Goal: Task Accomplishment & Management: Manage account settings

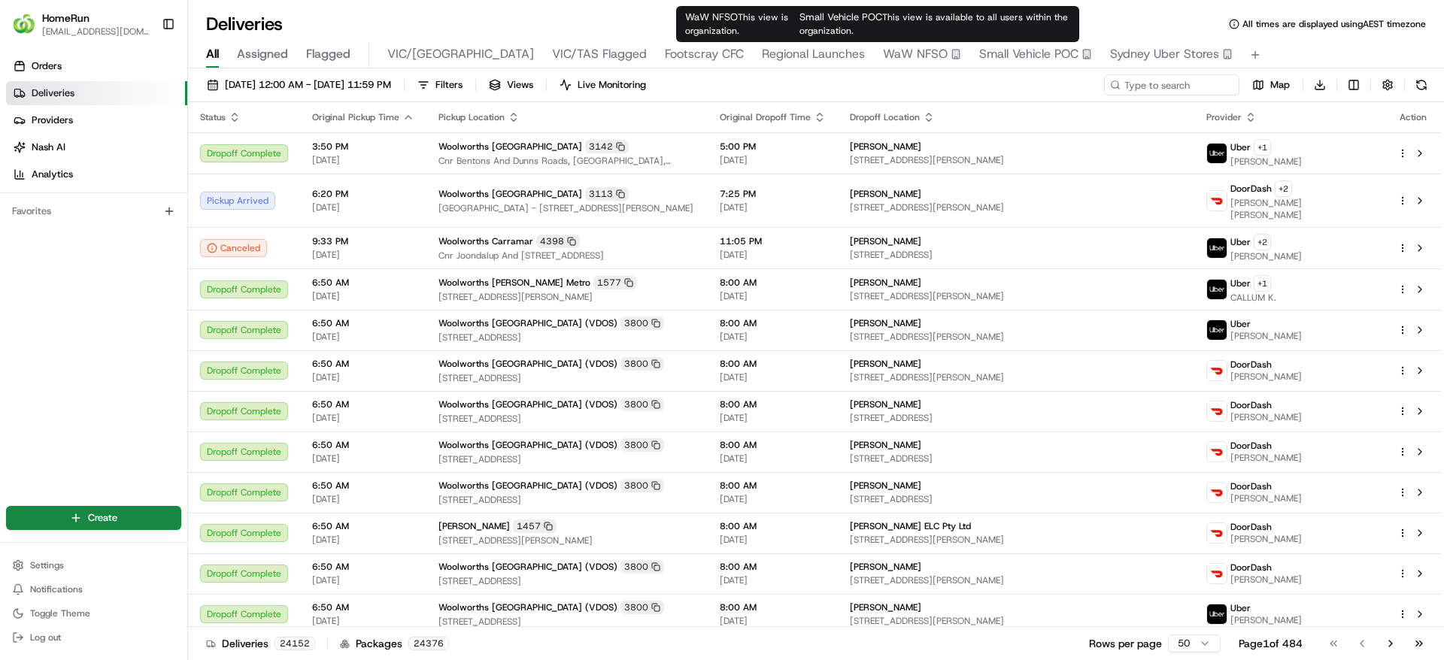
click at [979, 50] on span "Small Vehicle POC" at bounding box center [1028, 54] width 99 height 18
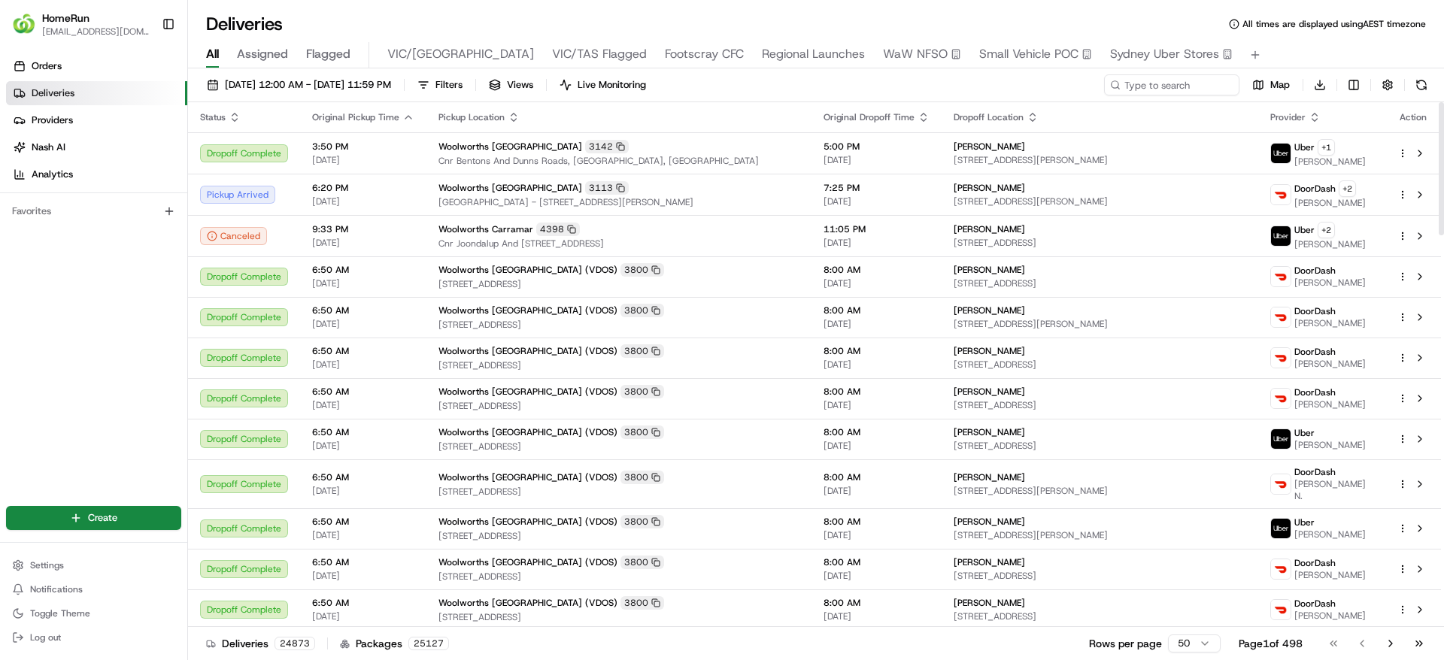
click at [118, 350] on div "Orders Deliveries Providers Nash AI Analytics Favorites" at bounding box center [93, 269] width 187 height 443
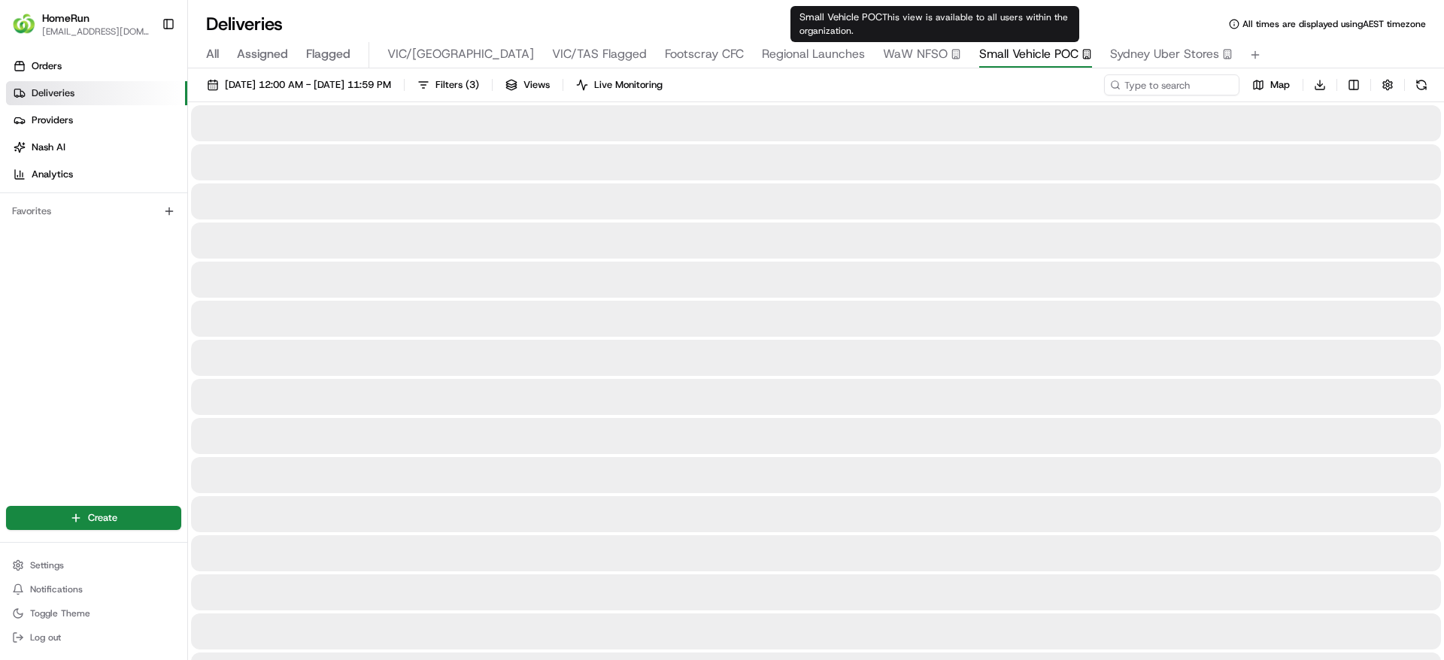
click at [979, 55] on span "Small Vehicle POC" at bounding box center [1028, 54] width 99 height 18
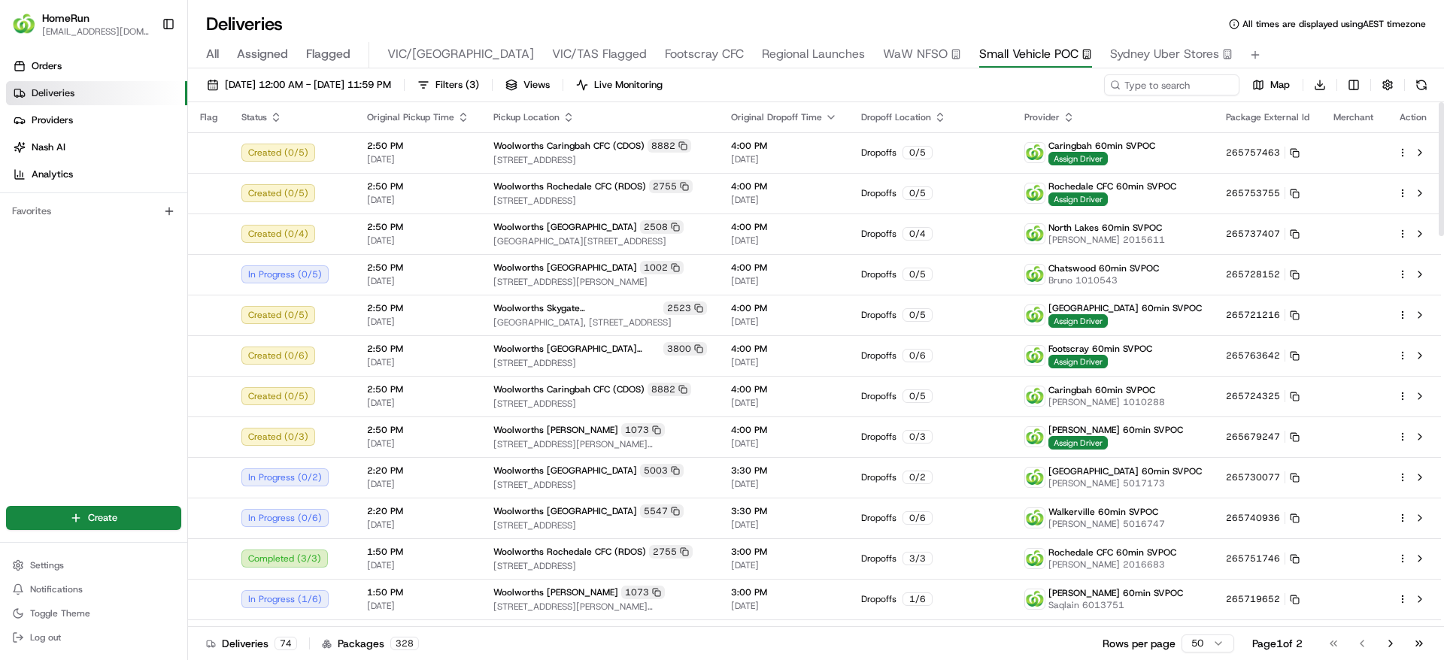
click at [97, 399] on div "Orders Deliveries Providers [PERSON_NAME] Analytics Favorites" at bounding box center [93, 269] width 187 height 443
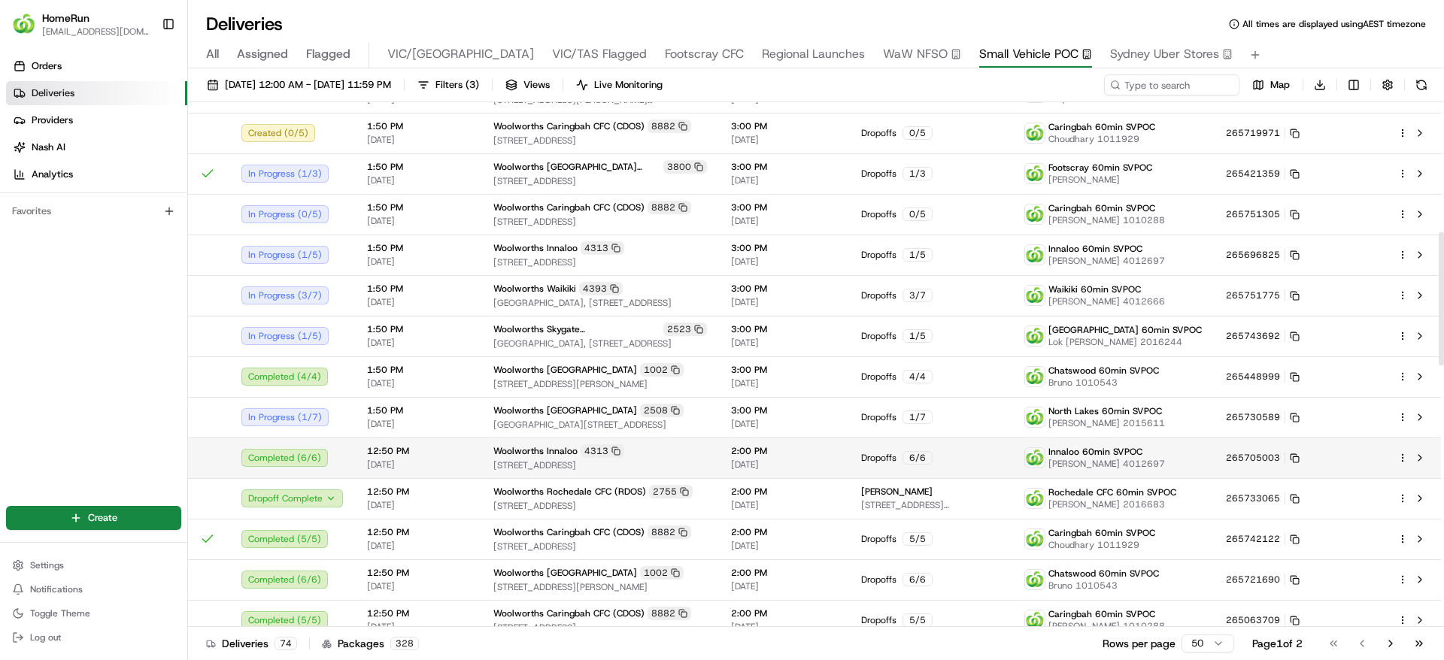
scroll to position [500, 0]
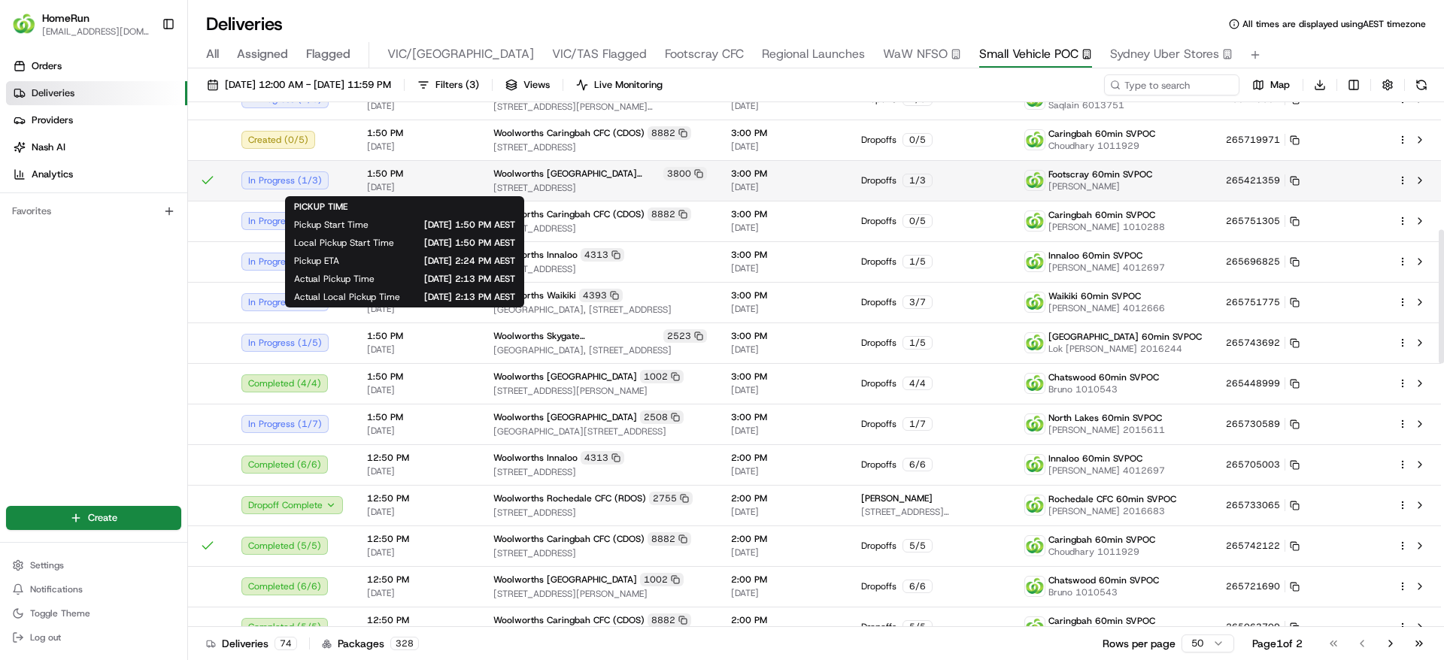
click at [441, 186] on span "[DATE]" at bounding box center [418, 187] width 102 height 12
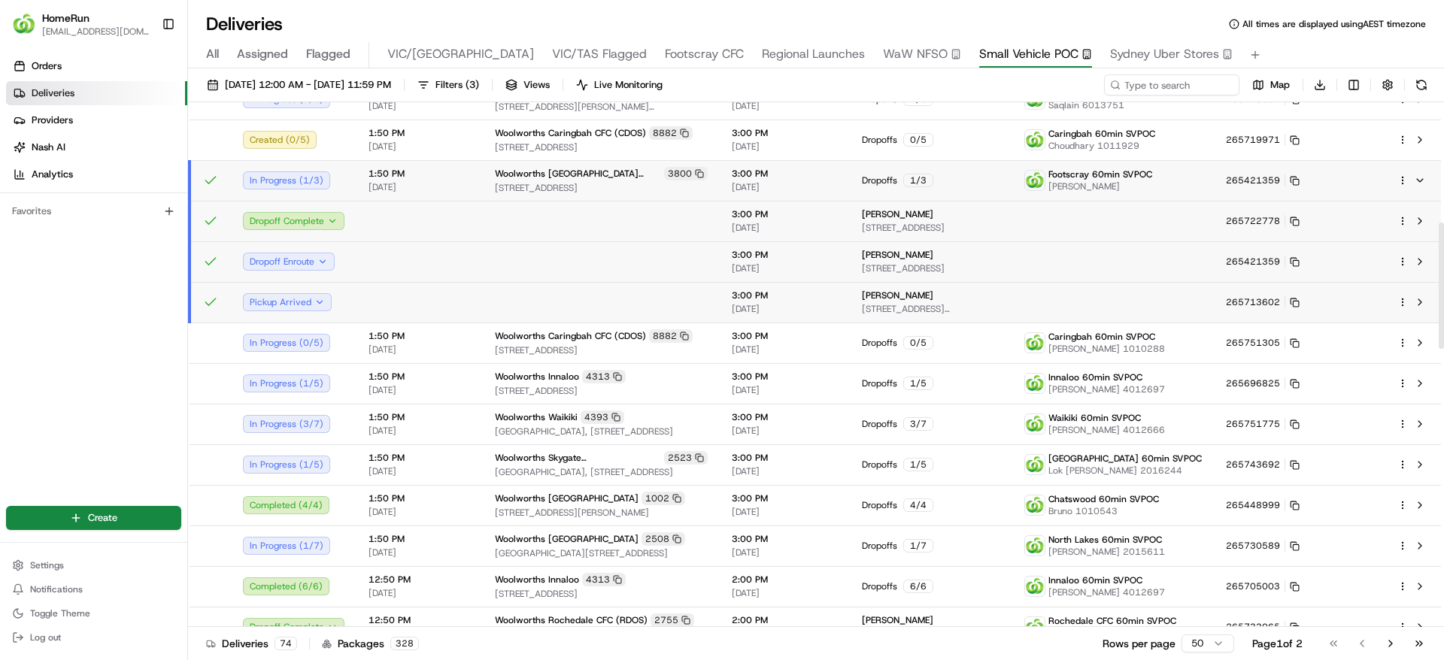
click at [591, 304] on td at bounding box center [601, 302] width 237 height 41
click at [465, 256] on td at bounding box center [419, 261] width 126 height 41
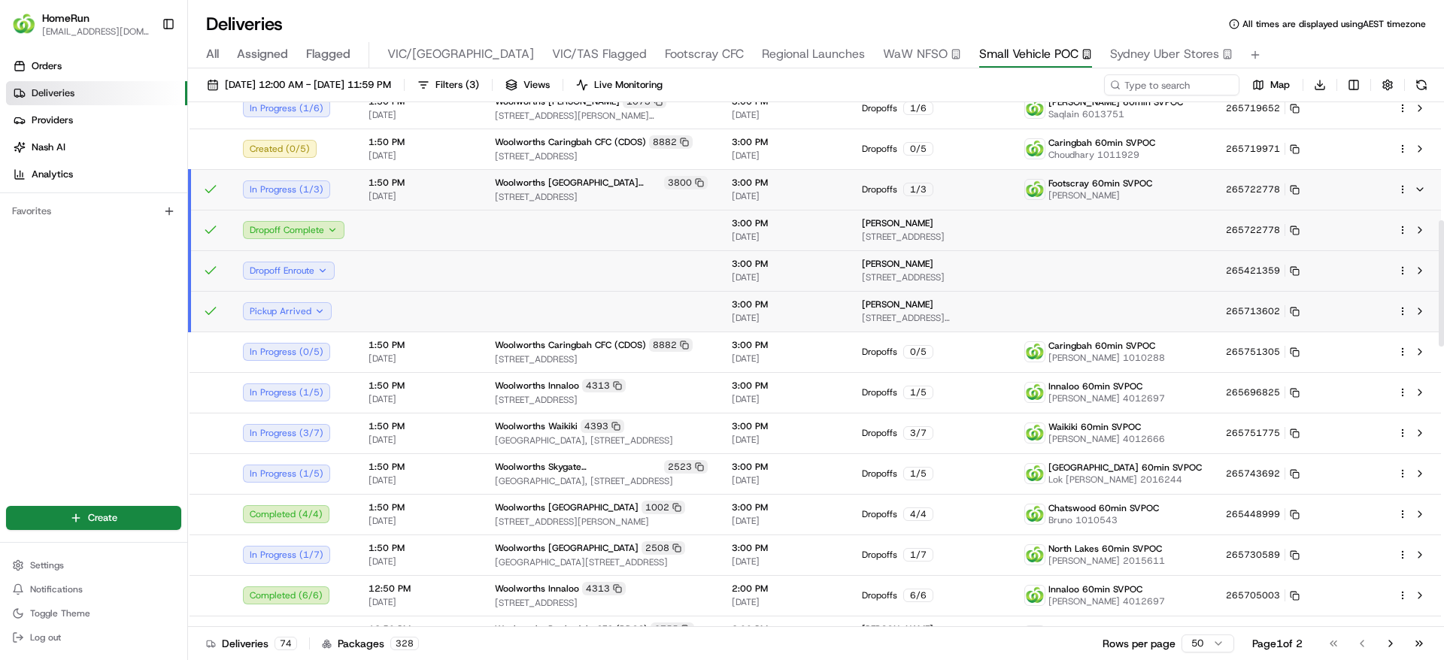
click at [1404, 190] on html "HomeRun jfindlay@woolworths.com.au Toggle Sidebar Orders Deliveries Providers N…" at bounding box center [722, 330] width 1444 height 660
click at [1370, 236] on div "Delivery Details Ctrl+⏎" at bounding box center [1361, 237] width 164 height 26
click at [1348, 241] on span "Delivery Details" at bounding box center [1336, 237] width 67 height 12
click at [5, 402] on html "HomeRun jfindlay@woolworths.com.au Toggle Sidebar Orders Deliveries Providers N…" at bounding box center [722, 330] width 1444 height 660
click at [50, 302] on div "Orders Deliveries Providers [PERSON_NAME] Analytics Favorites" at bounding box center [93, 269] width 187 height 443
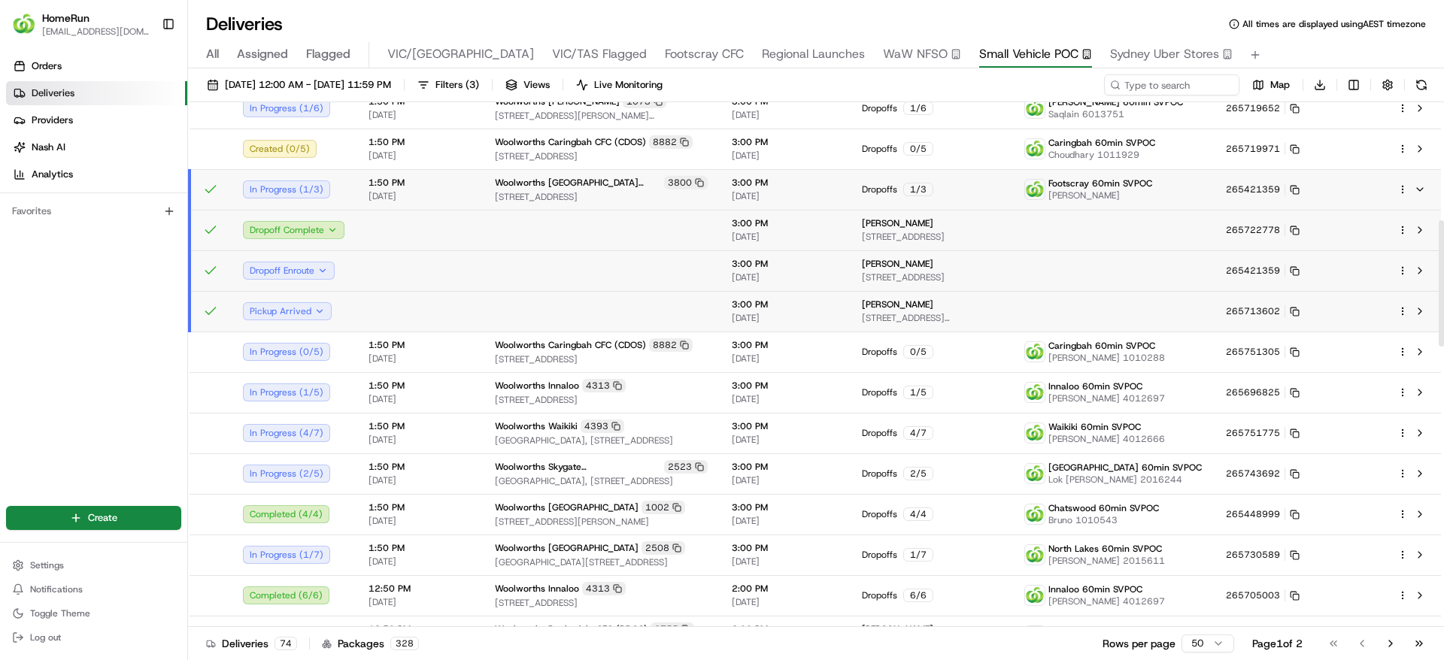
click at [0, 350] on div "Orders Deliveries Providers [PERSON_NAME] Analytics Favorites" at bounding box center [93, 269] width 187 height 443
click at [314, 311] on button "Pickup Arrived" at bounding box center [287, 311] width 89 height 18
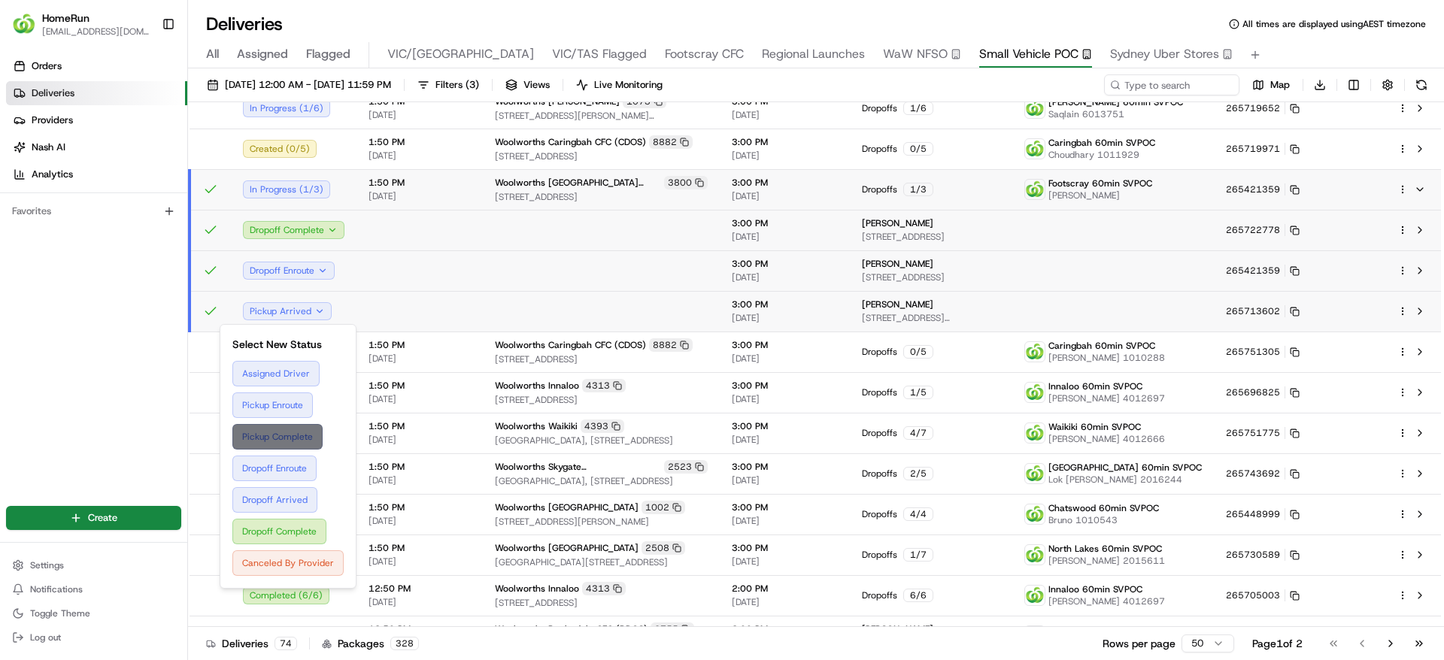
click at [310, 430] on button "Pickup Complete" at bounding box center [287, 437] width 111 height 26
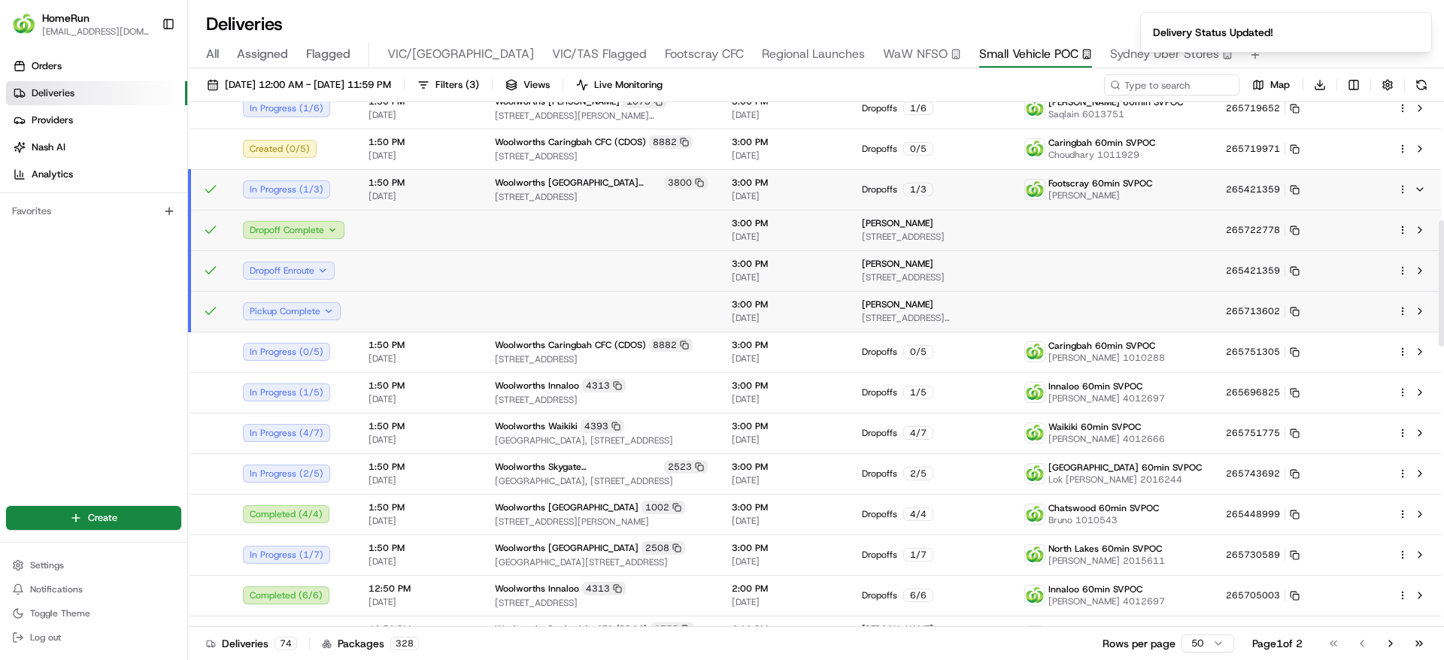
click at [6, 387] on div "Orders Deliveries Providers [PERSON_NAME] Analytics Favorites" at bounding box center [93, 269] width 187 height 443
click at [569, 308] on td at bounding box center [601, 311] width 237 height 41
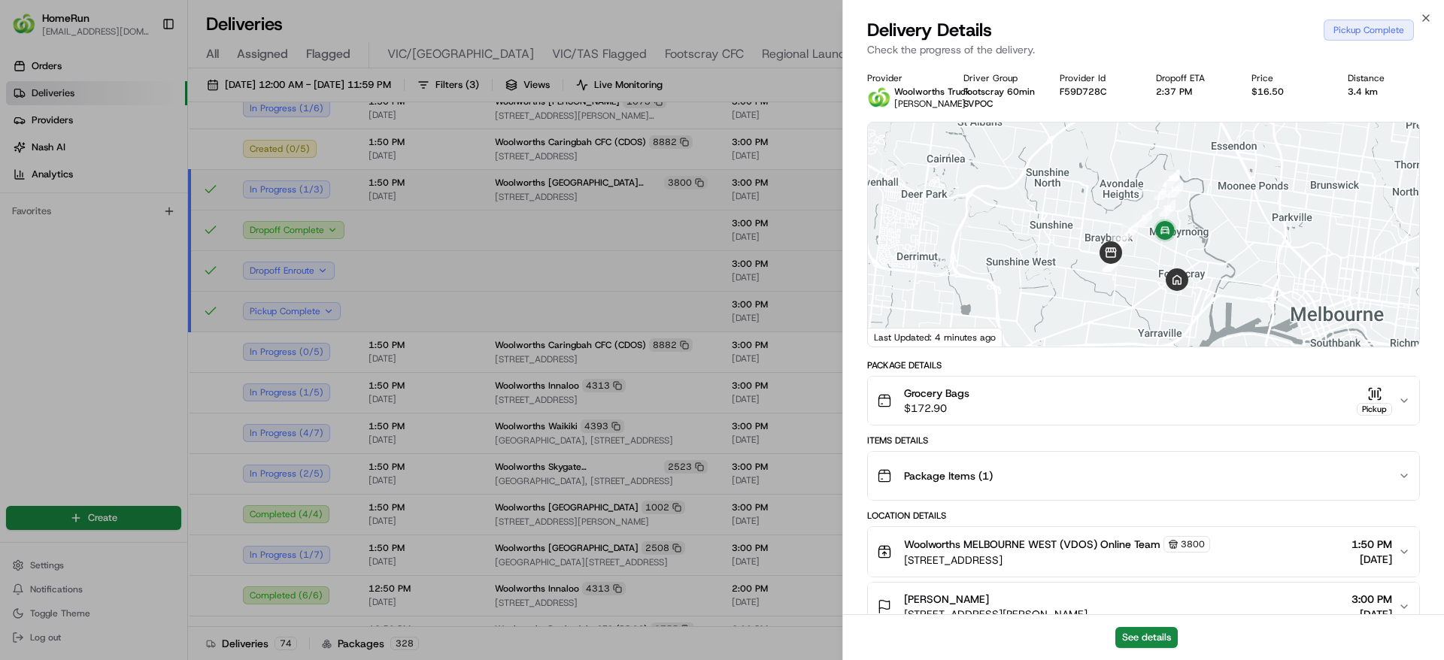
scroll to position [366, 0]
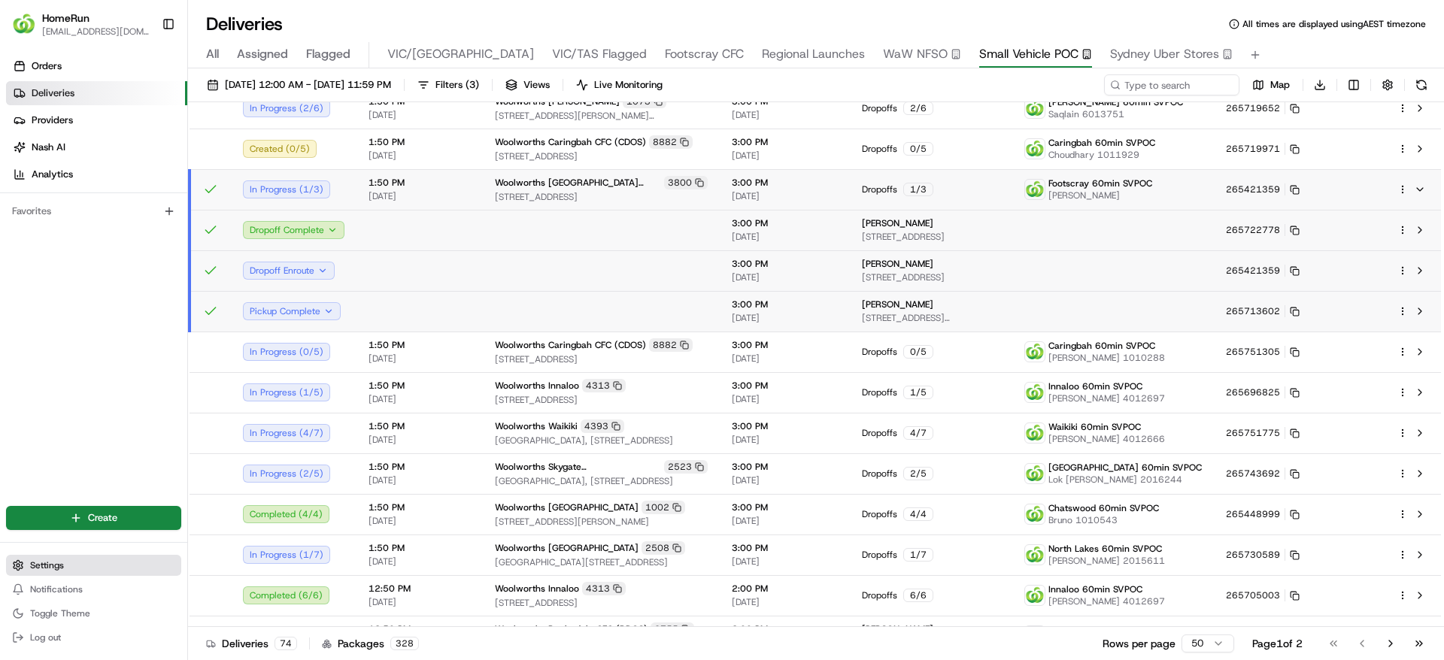
click at [80, 563] on button "Settings" at bounding box center [93, 565] width 175 height 21
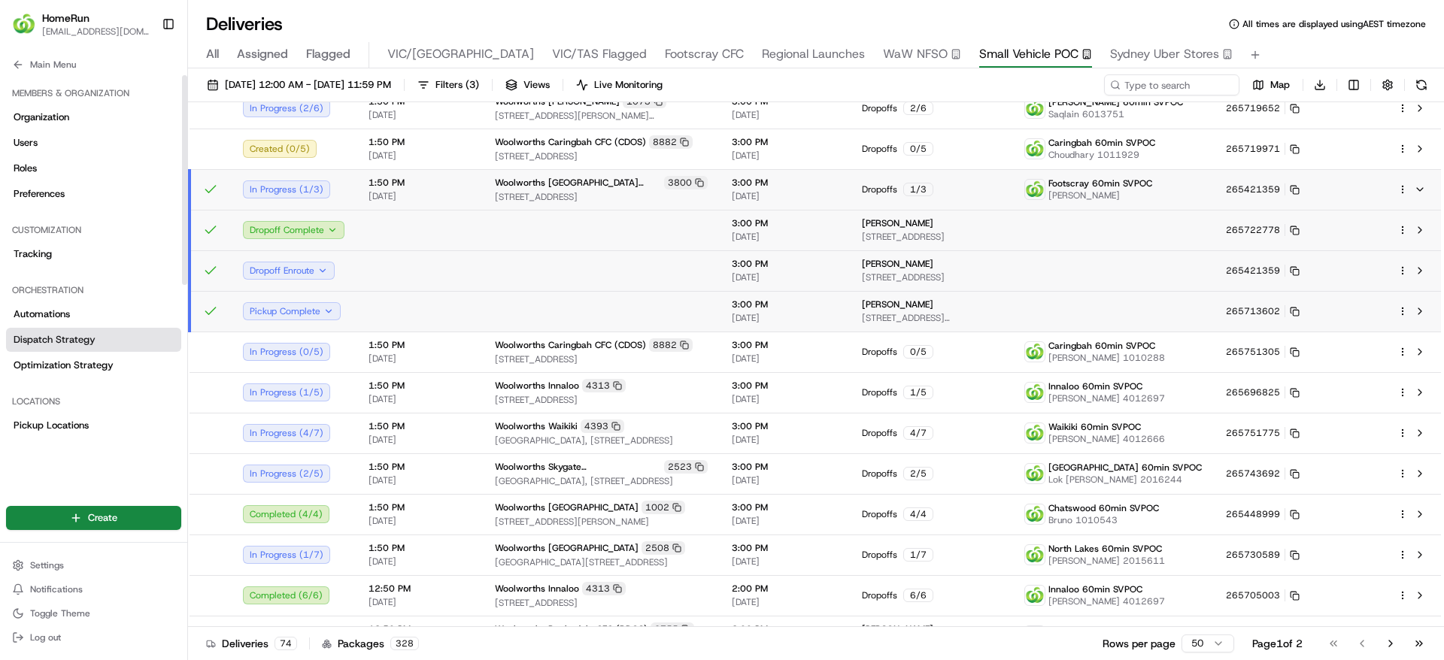
scroll to position [257, 0]
click at [79, 339] on span "Notification Triggers" at bounding box center [59, 340] width 90 height 14
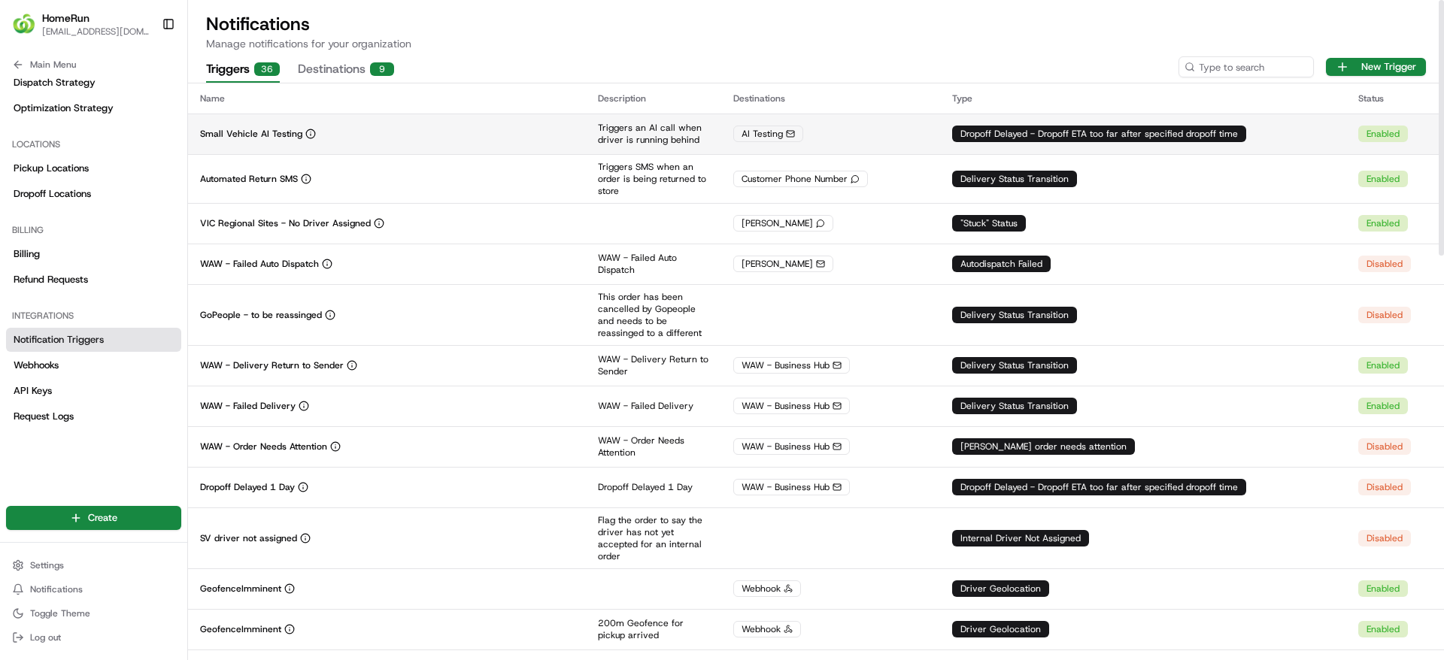
click at [428, 145] on td "Small Vehicle AI Testing" at bounding box center [387, 134] width 398 height 41
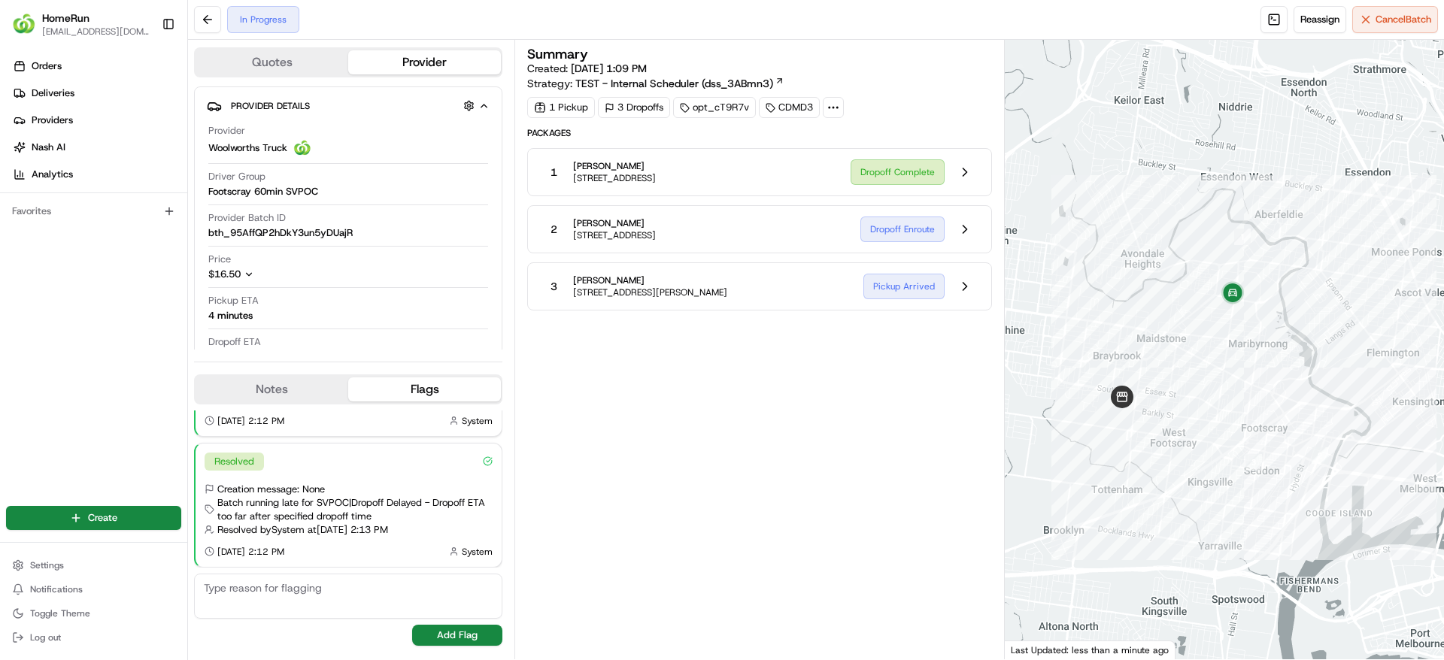
click at [704, 433] on div "Summary Created: [DATE] 1:09 PM Strategy: TEST - Internal Scheduler (dss_3ABmn3…" at bounding box center [759, 349] width 464 height 605
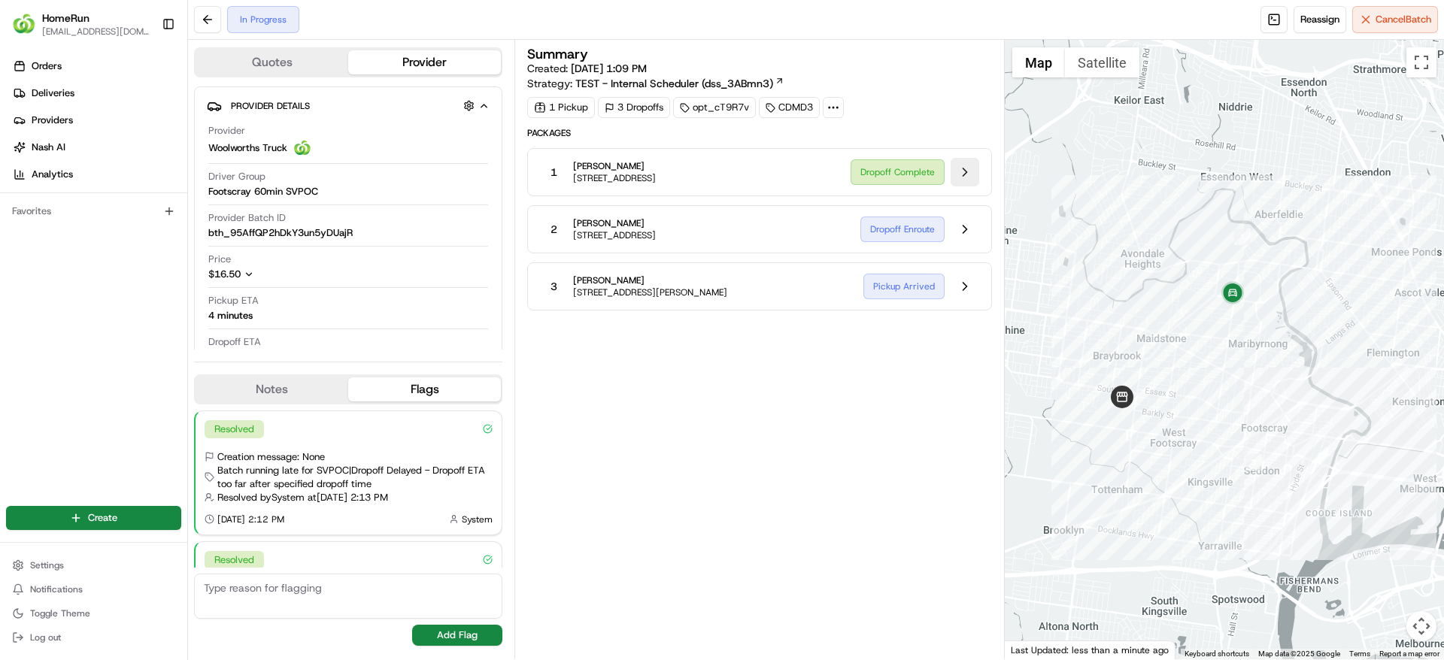
click at [968, 183] on button at bounding box center [964, 172] width 29 height 29
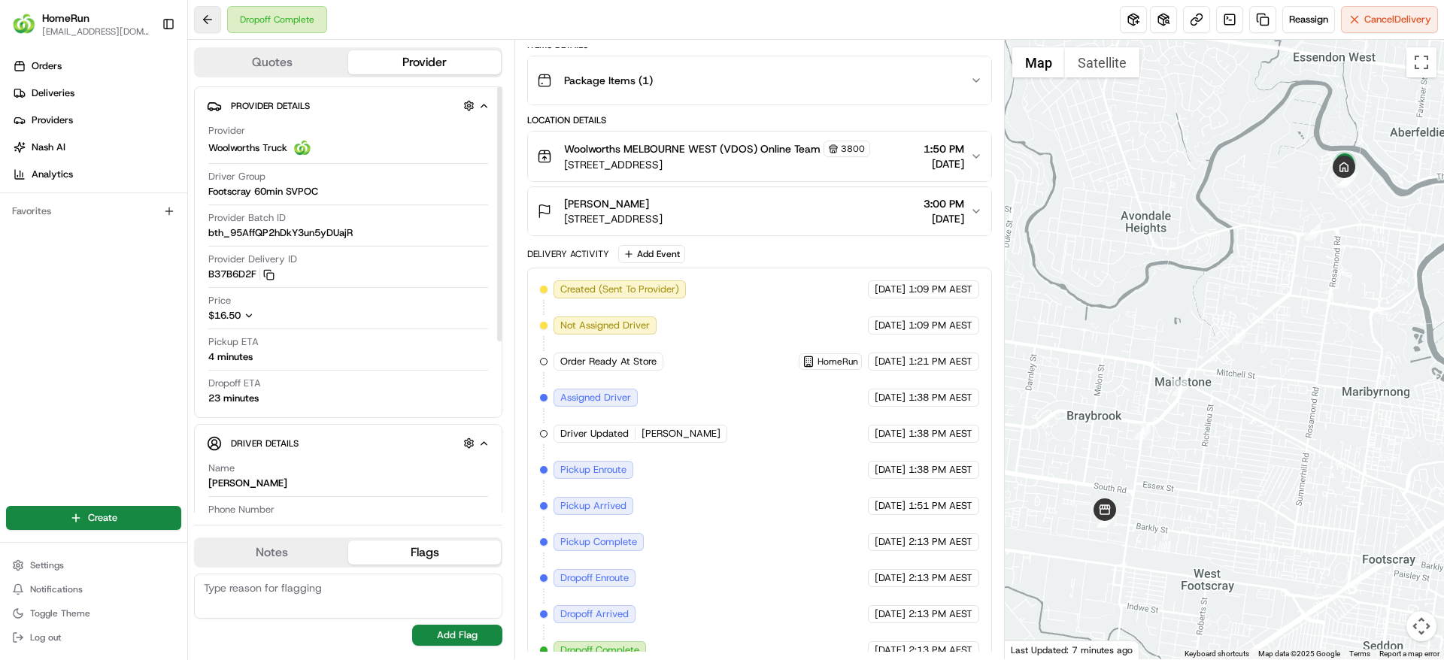
click at [210, 23] on button at bounding box center [207, 19] width 27 height 27
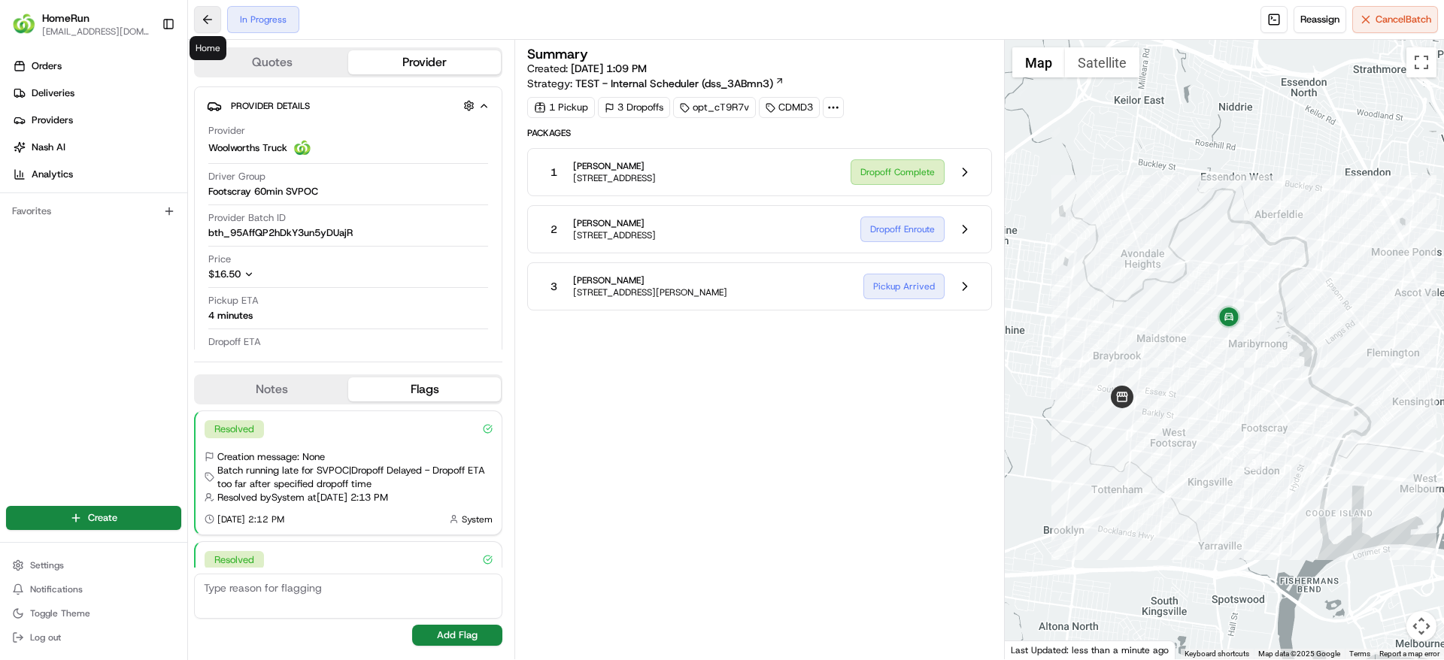
click at [205, 23] on button at bounding box center [207, 19] width 27 height 27
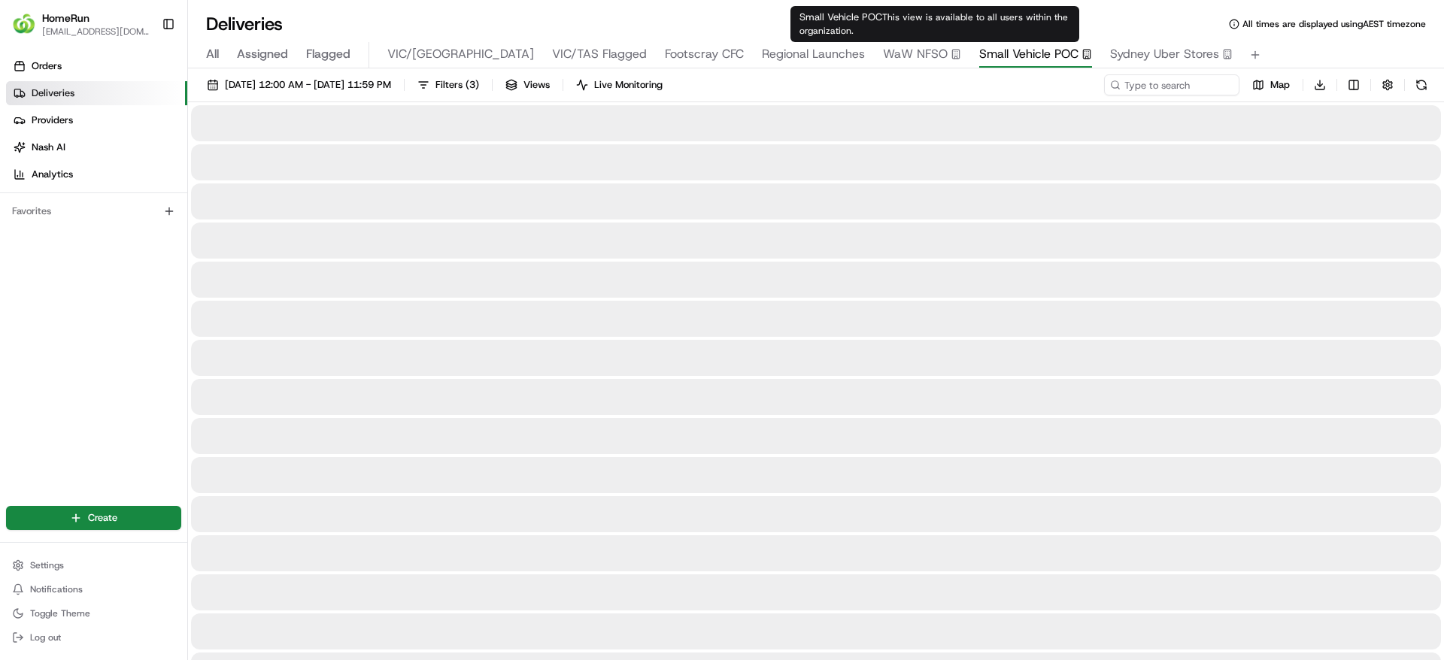
click at [979, 51] on span "Small Vehicle POC" at bounding box center [1028, 54] width 99 height 18
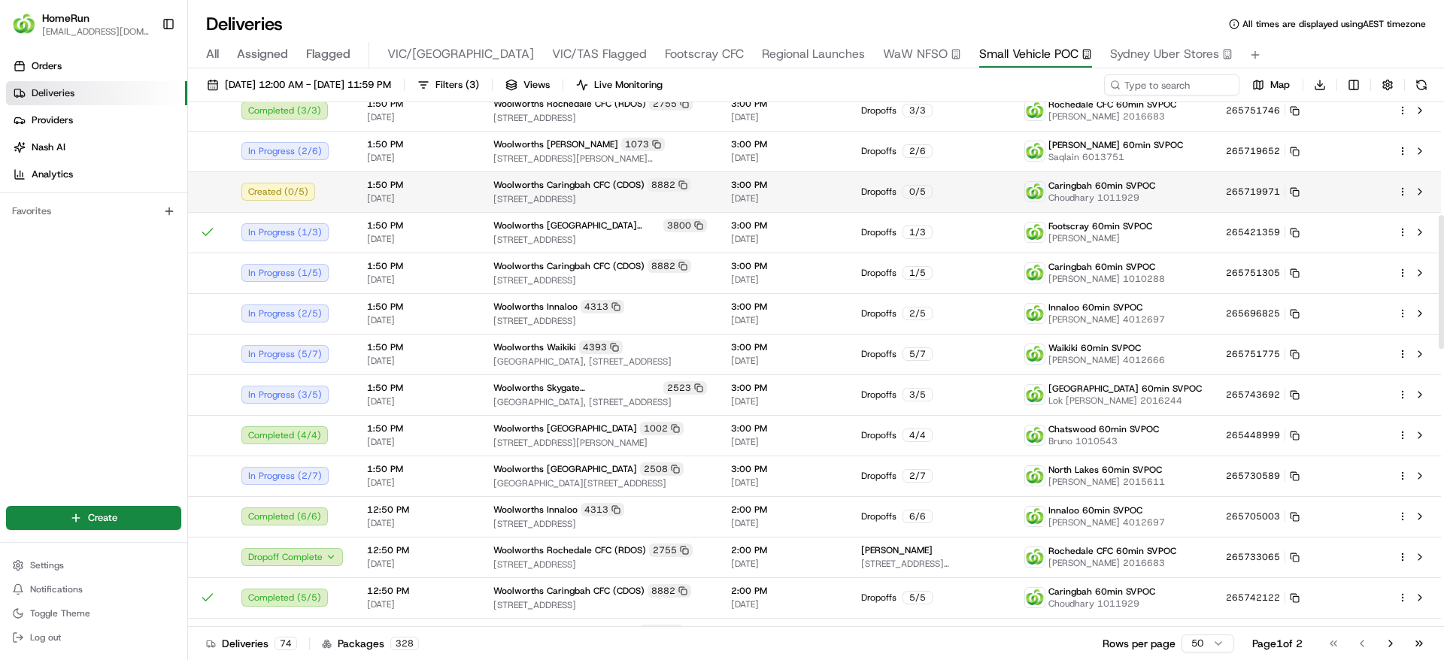
scroll to position [444, 0]
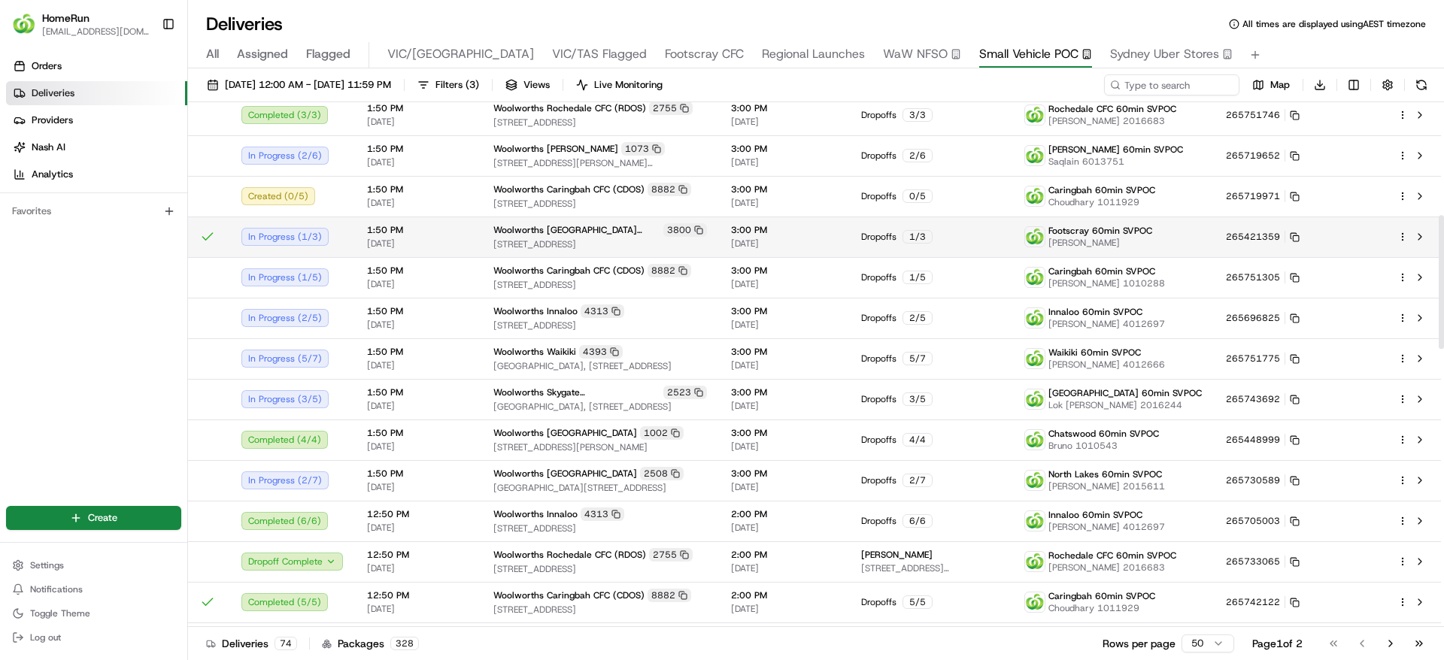
click at [419, 229] on span "1:50 PM" at bounding box center [418, 230] width 102 height 12
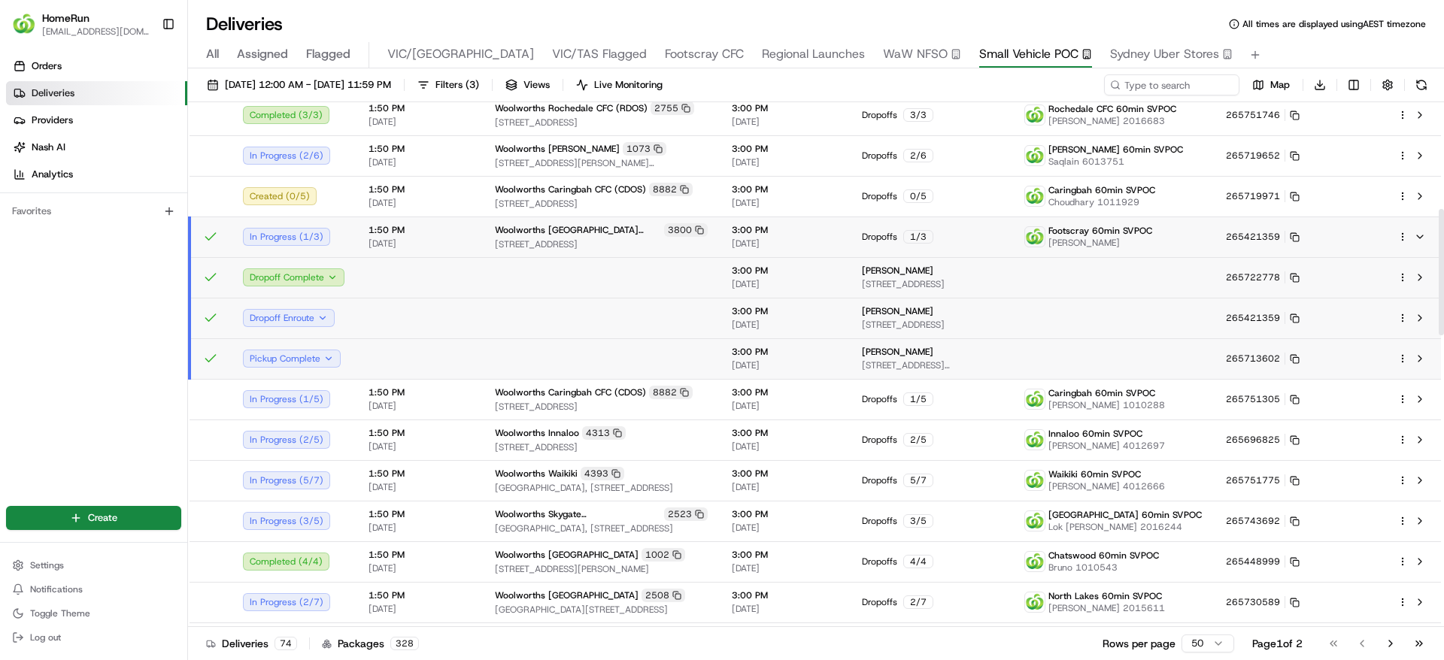
click at [410, 361] on td at bounding box center [419, 358] width 126 height 41
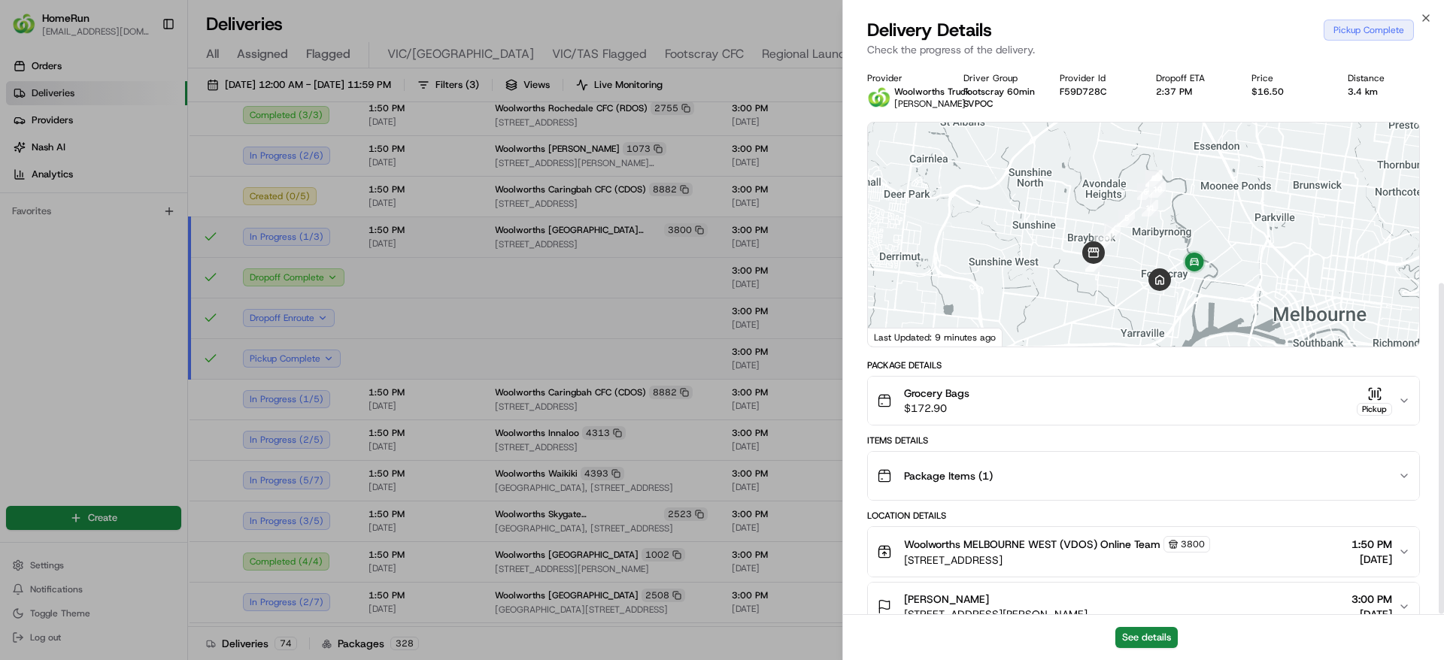
scroll to position [366, 0]
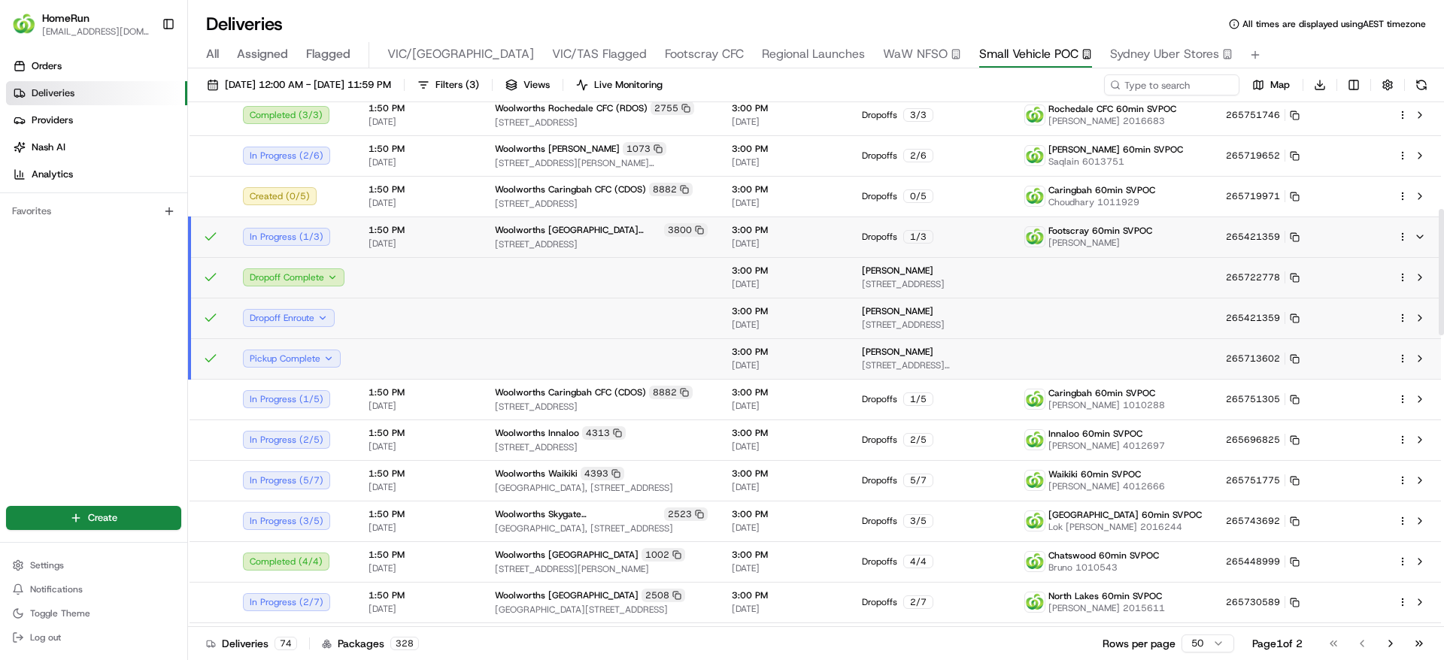
click at [553, 315] on td at bounding box center [601, 318] width 237 height 41
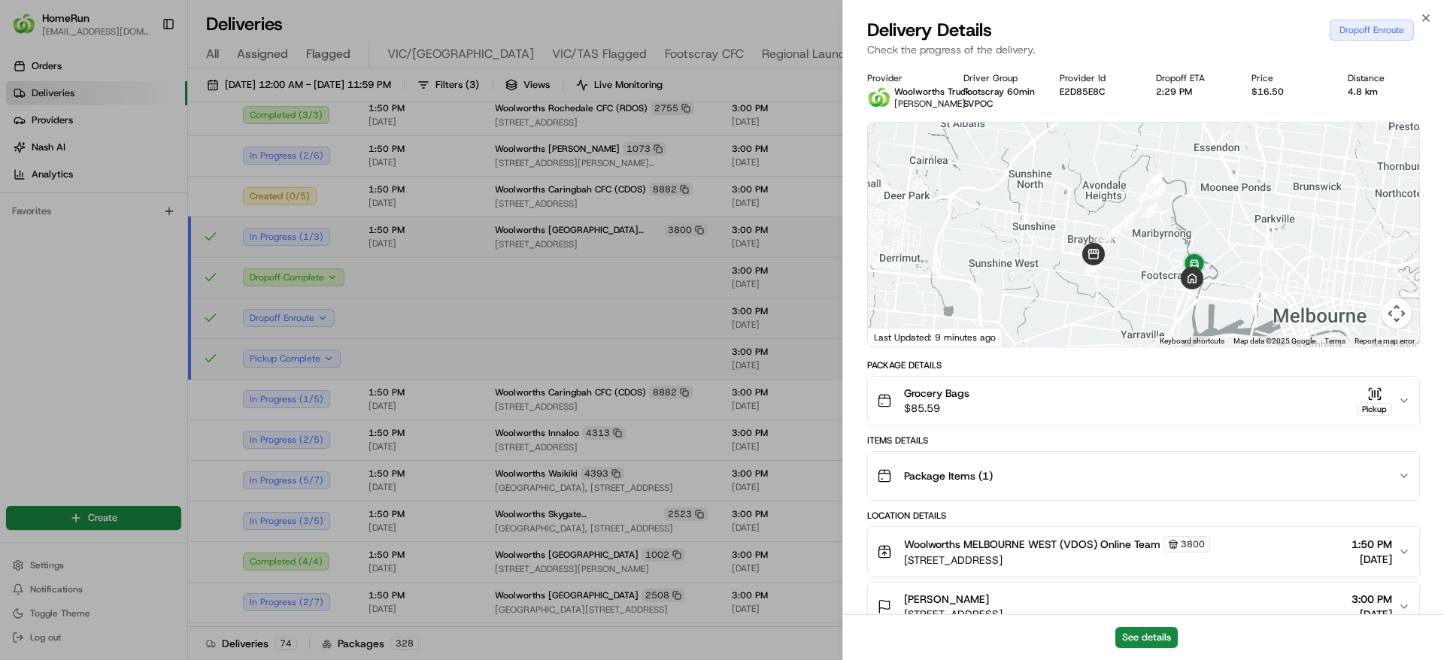
scroll to position [402, 0]
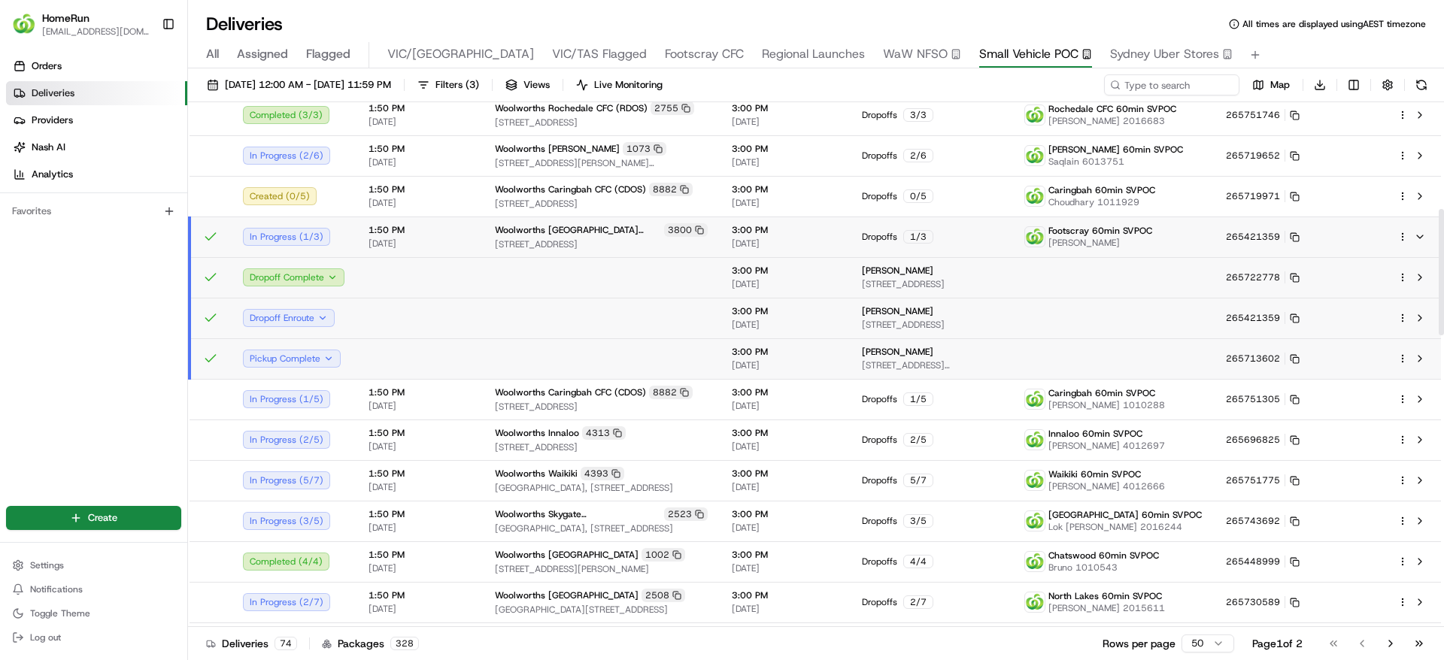
click at [583, 276] on td at bounding box center [601, 277] width 237 height 41
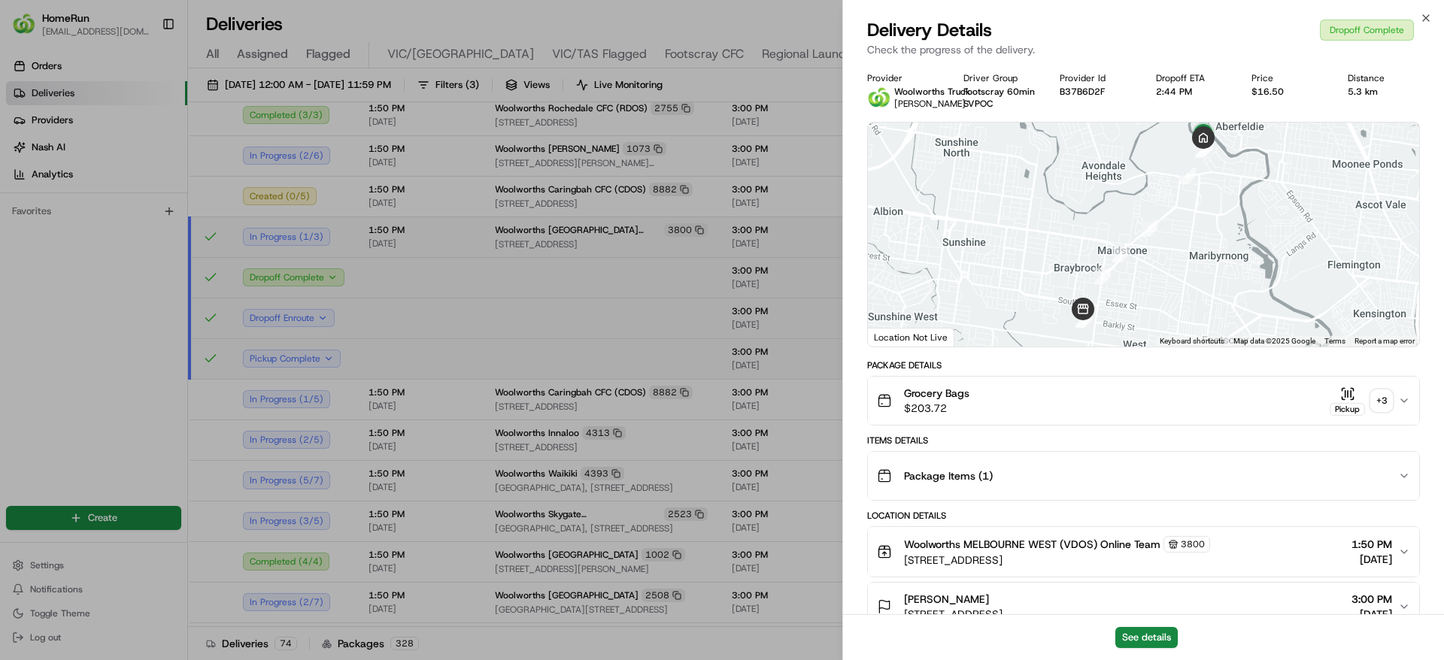
scroll to position [474, 0]
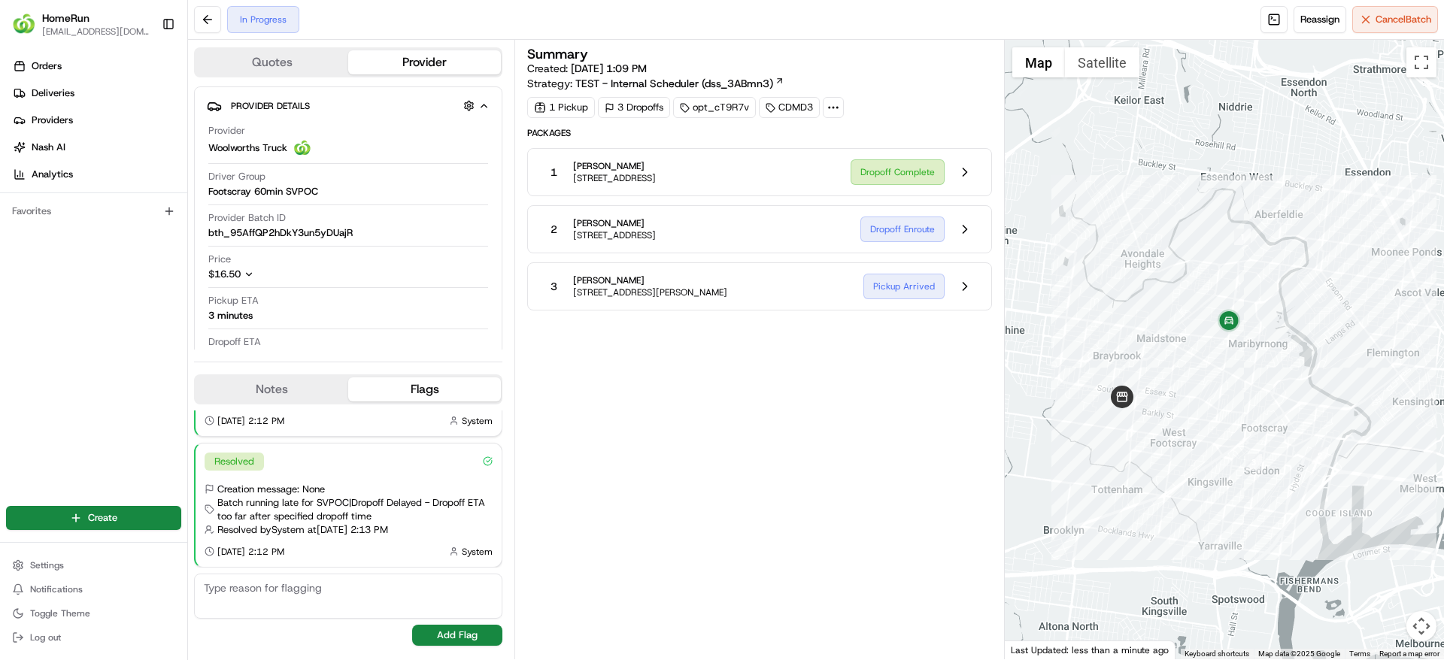
click at [718, 441] on div "Summary Created: [DATE] 1:09 PM Strategy: TEST - Internal Scheduler (dss_3ABmn3…" at bounding box center [759, 349] width 464 height 605
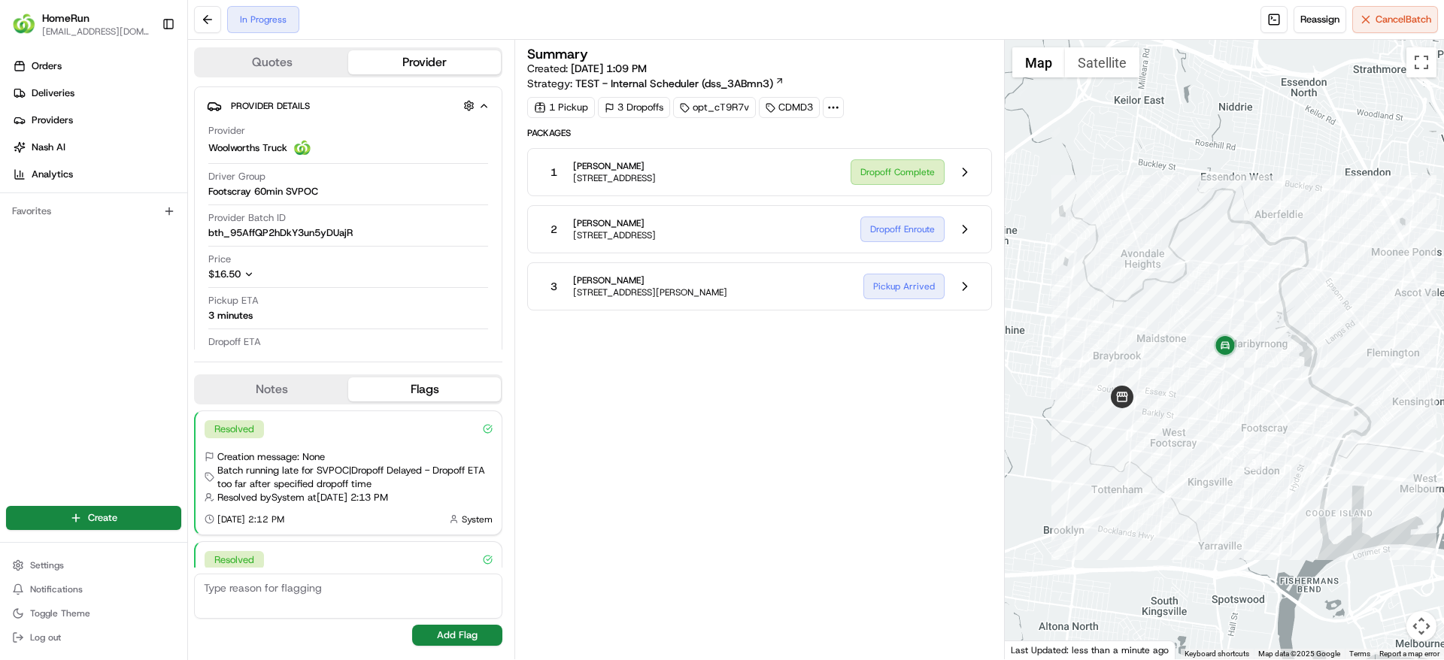
click at [781, 492] on div "Summary Created: 21/08/2025 1:09 PM Strategy: TEST - Internal Scheduler (dss_3A…" at bounding box center [759, 349] width 464 height 605
click at [958, 234] on button at bounding box center [964, 229] width 29 height 29
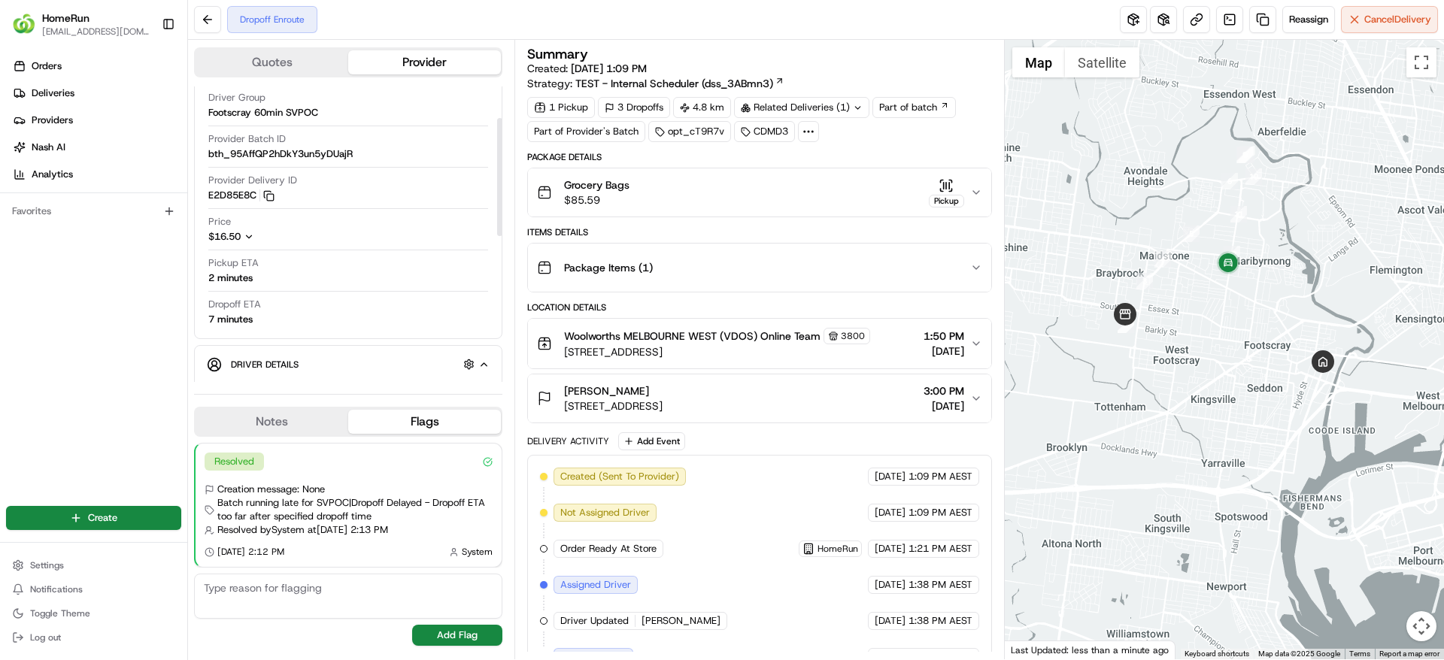
scroll to position [78, 0]
click at [205, 16] on button at bounding box center [207, 19] width 27 height 27
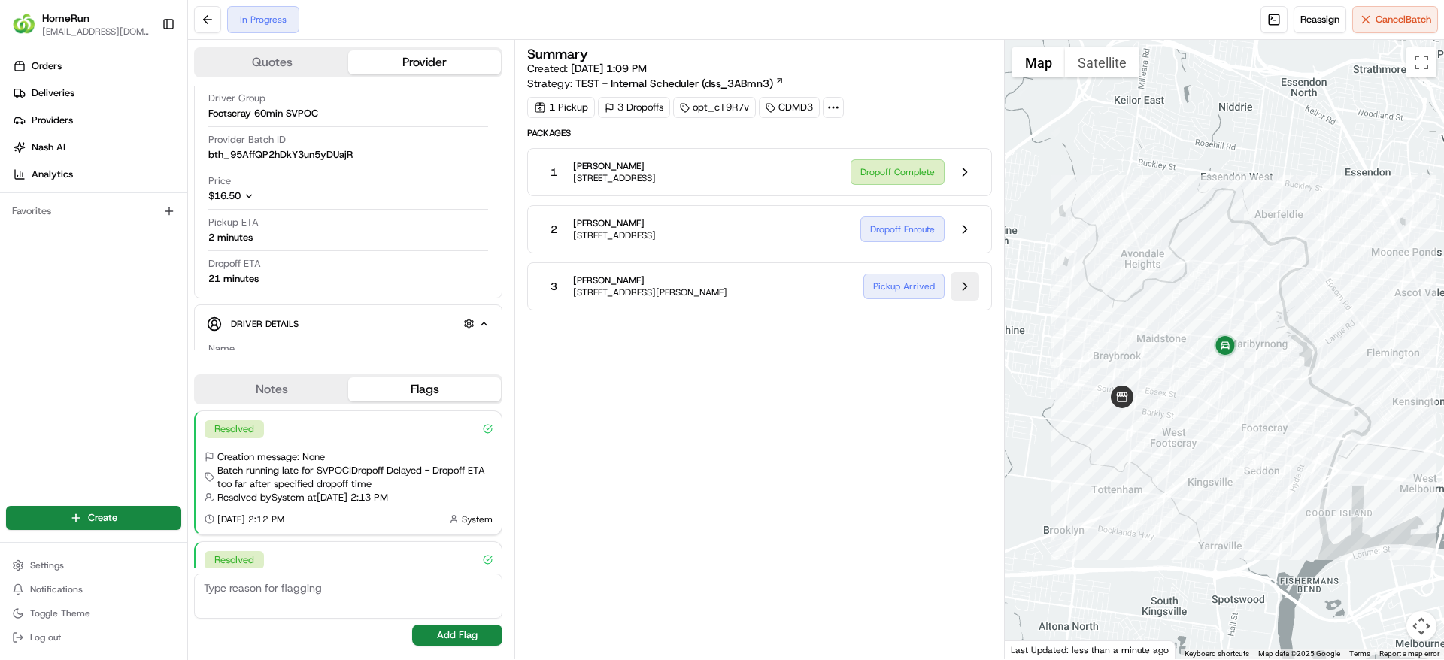
click at [958, 288] on button at bounding box center [964, 286] width 29 height 29
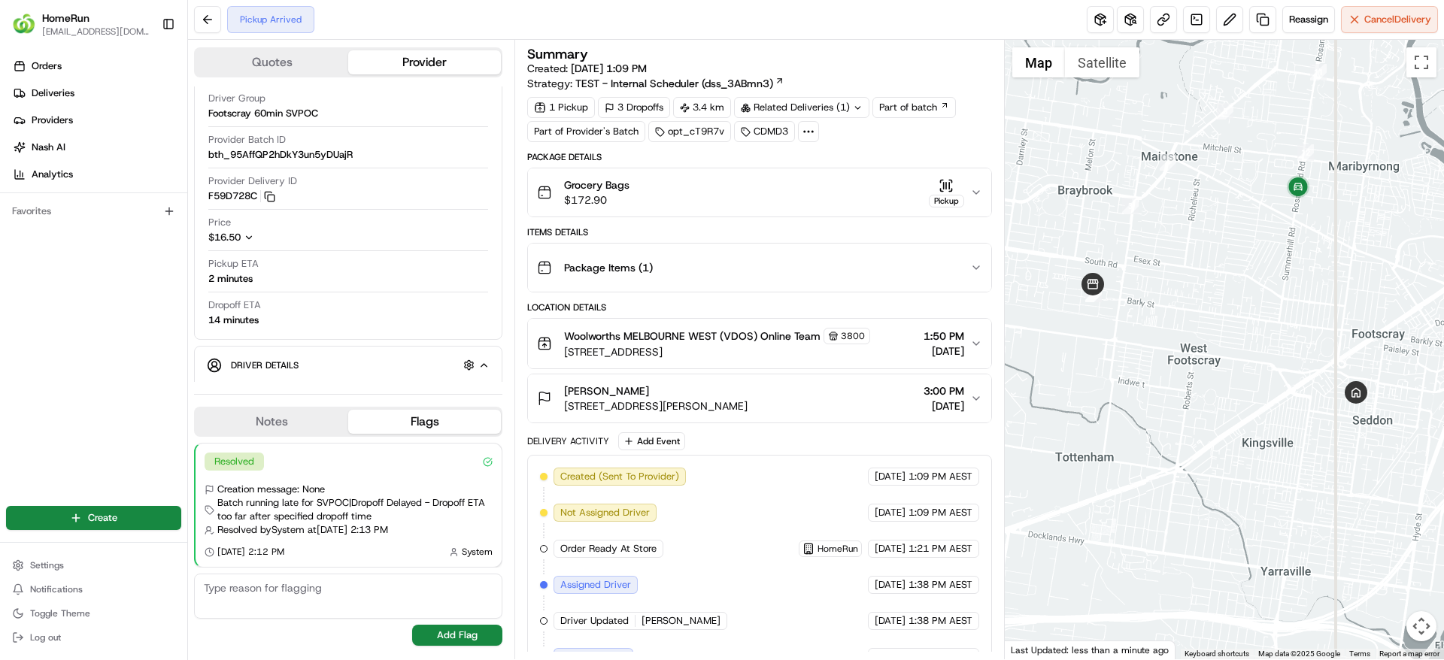
click at [791, 183] on div "Grocery Bags $172.90 Pickup" at bounding box center [753, 192] width 432 height 30
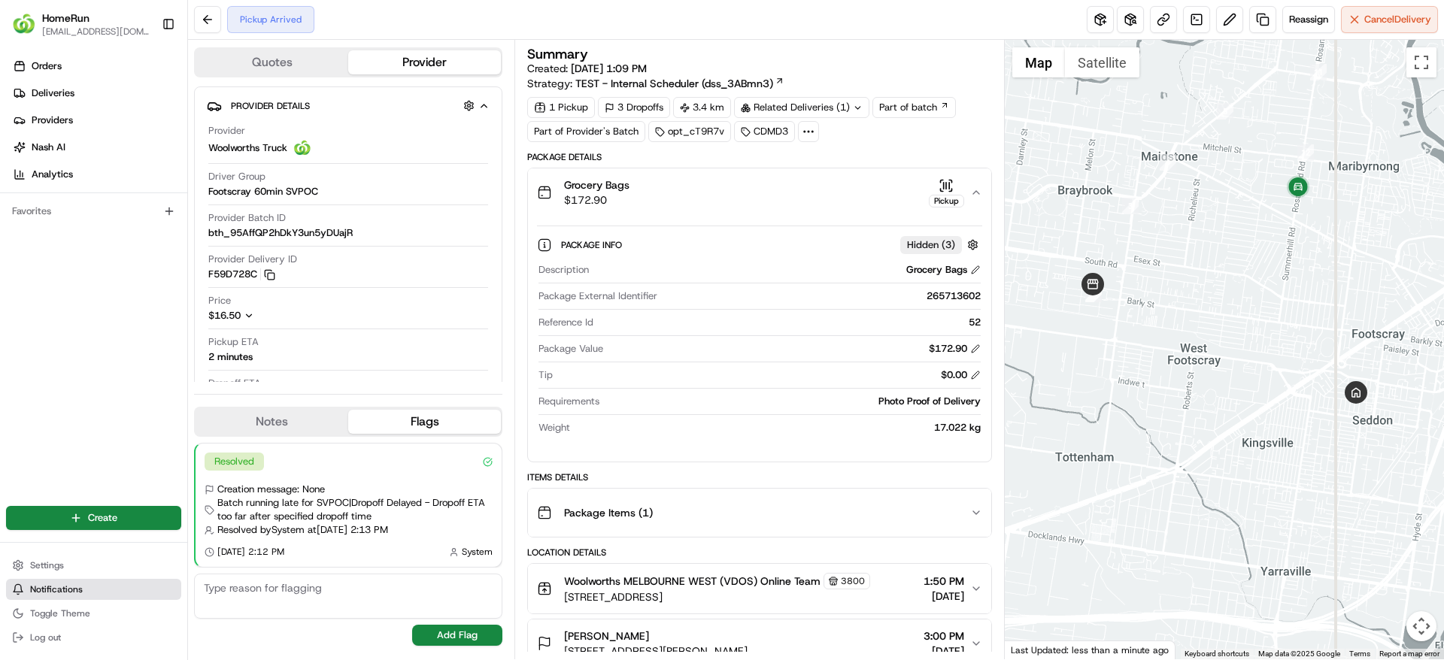
click at [71, 589] on span "Notifications" at bounding box center [56, 589] width 53 height 12
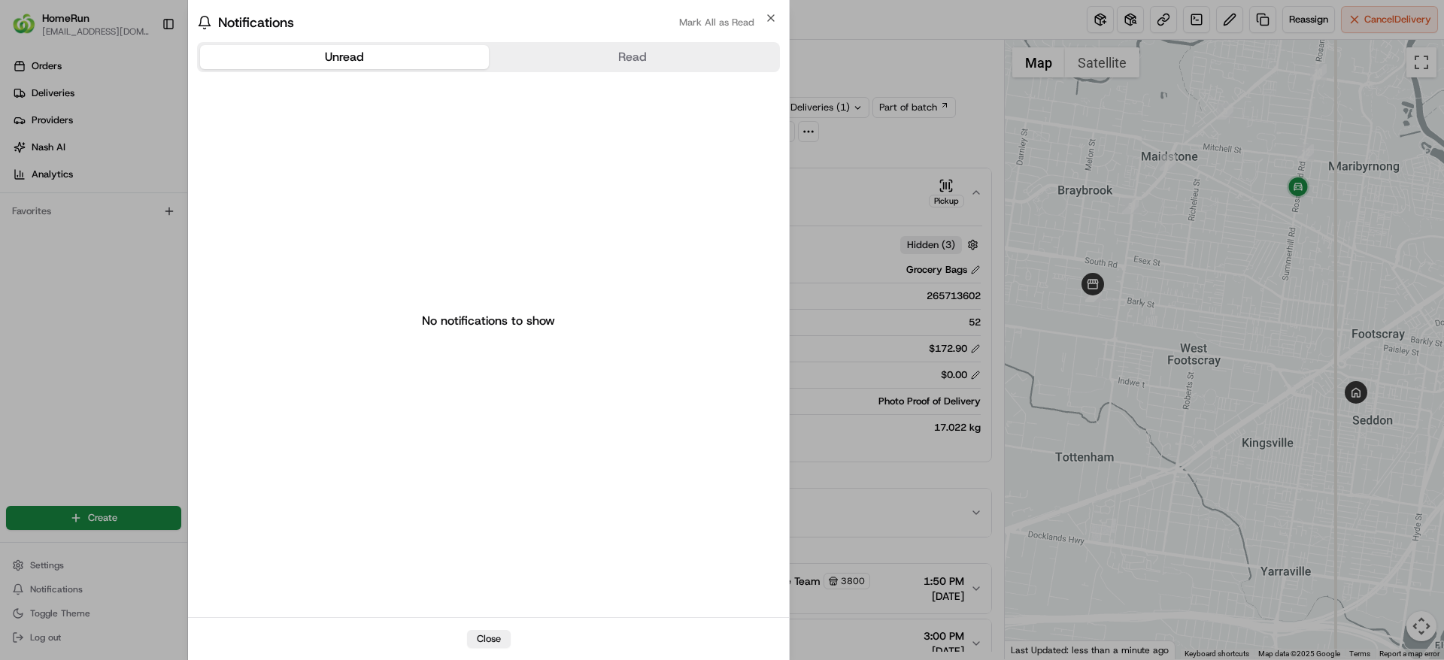
click at [864, 341] on div at bounding box center [722, 330] width 1444 height 660
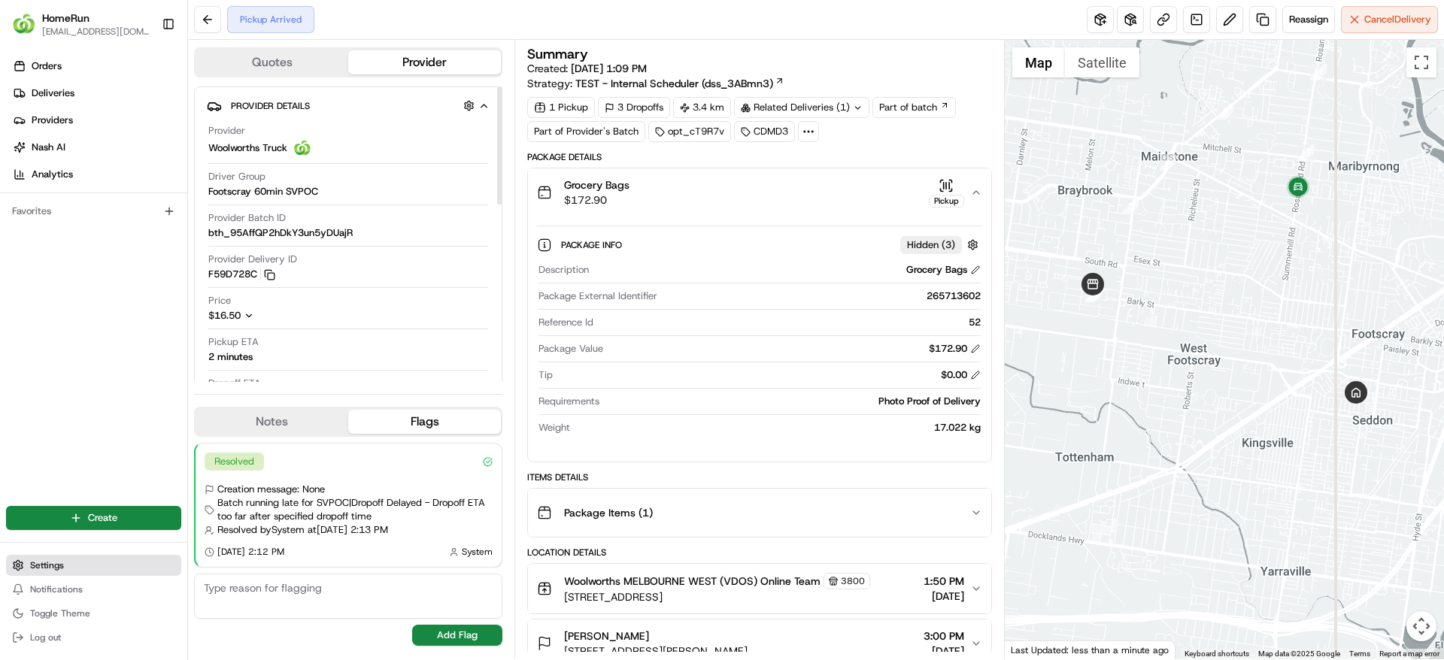
click at [64, 563] on button "Settings" at bounding box center [93, 565] width 175 height 21
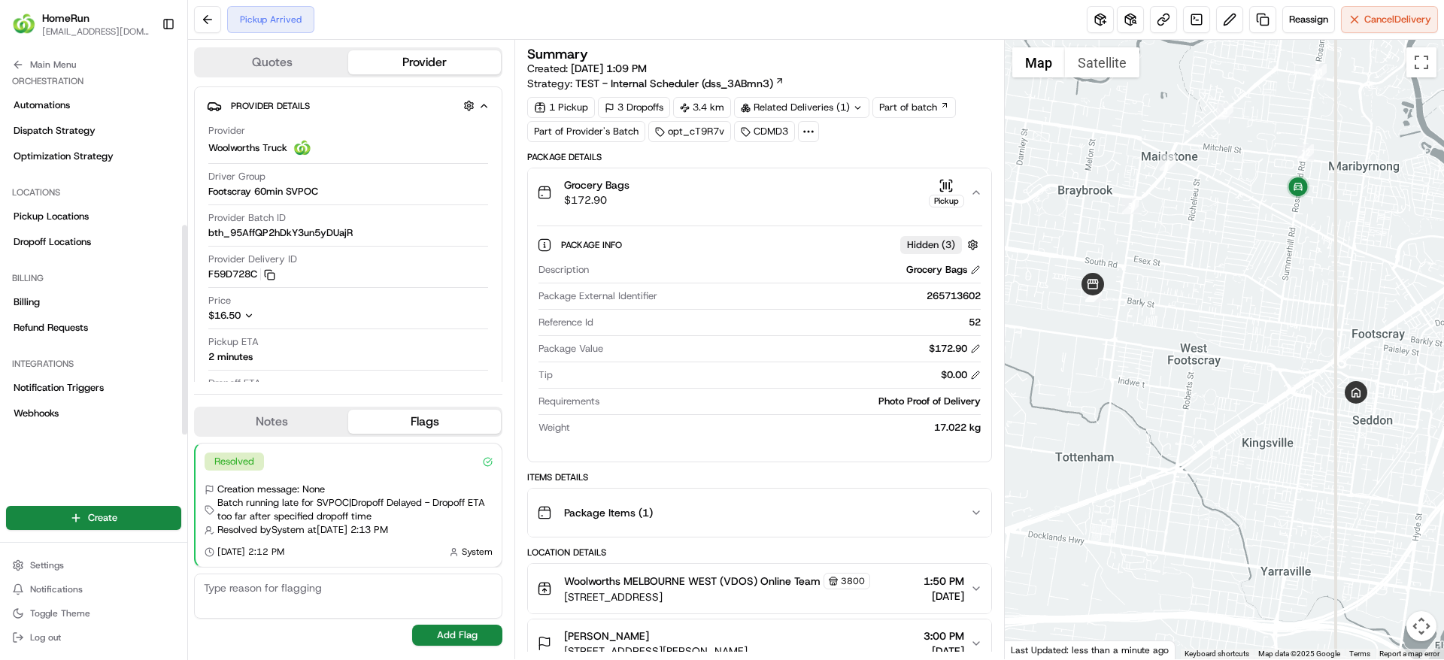
scroll to position [257, 0]
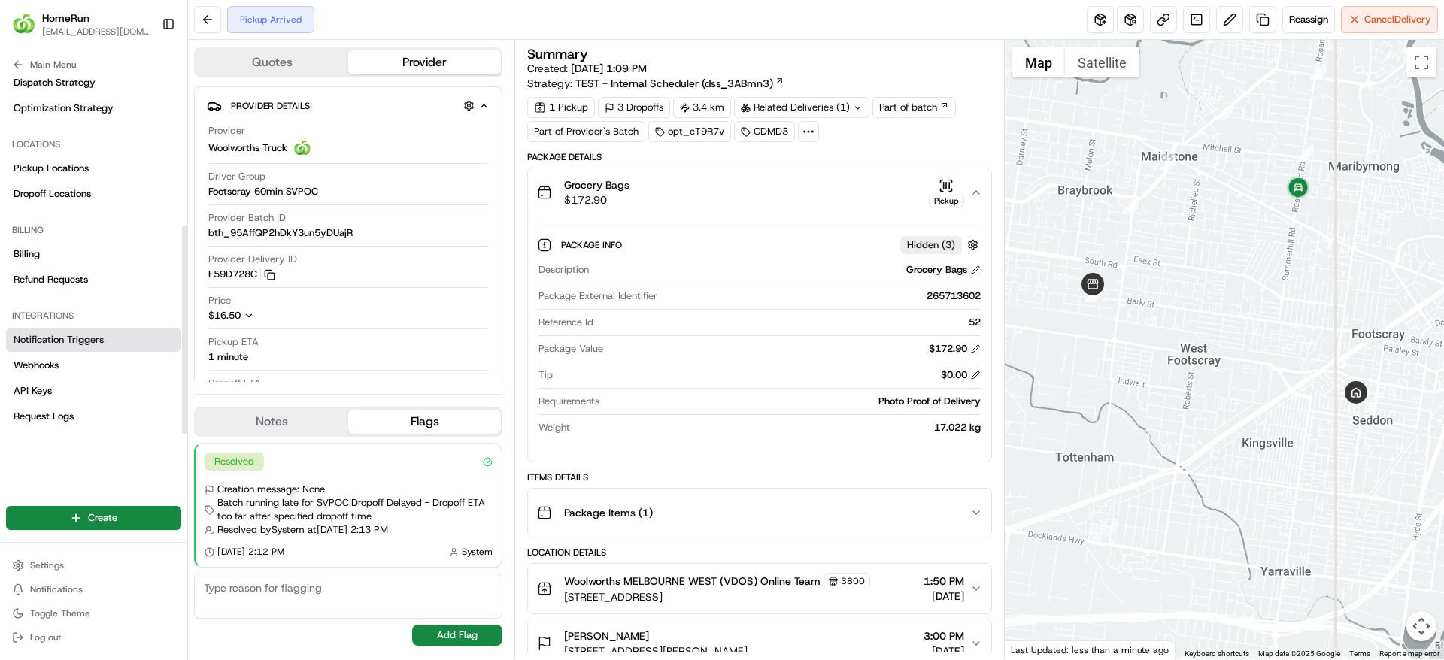
click at [54, 347] on link "Notification Triggers" at bounding box center [93, 340] width 175 height 24
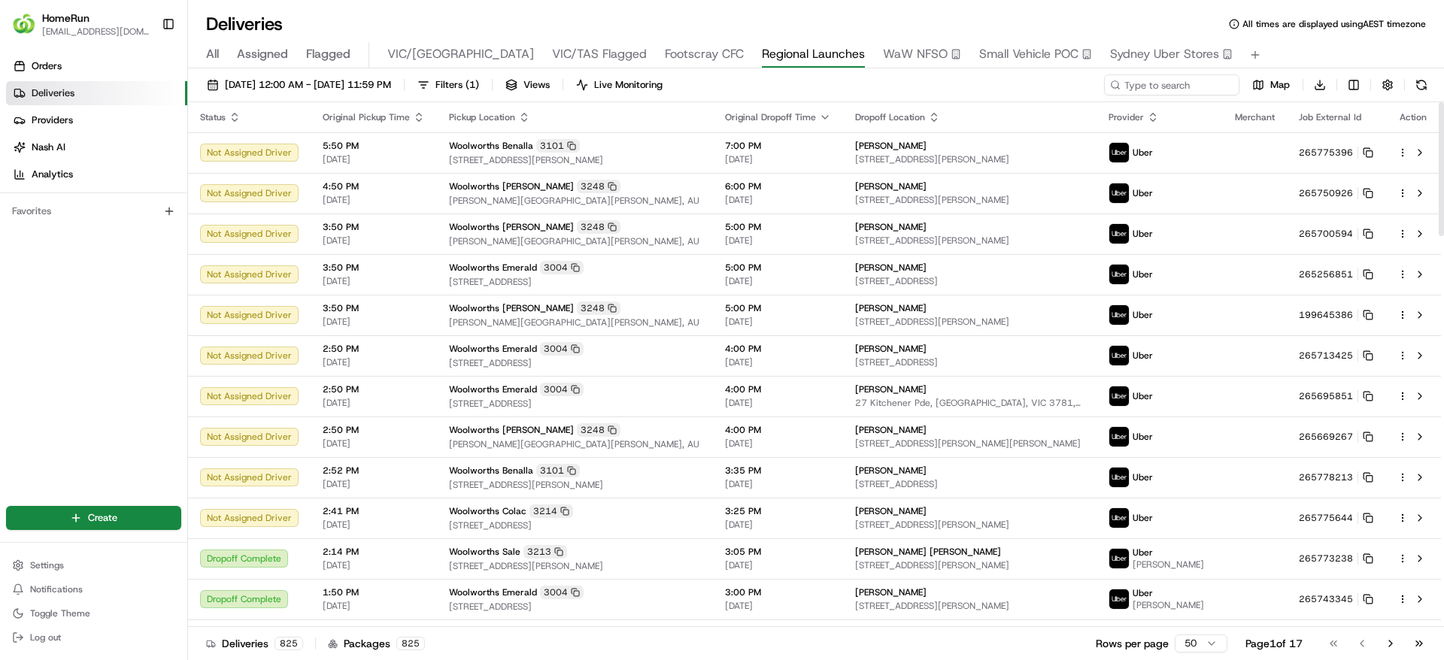
click at [26, 341] on div "Orders Deliveries Providers [PERSON_NAME] Analytics Favorites" at bounding box center [93, 269] width 187 height 443
